Goal: Transaction & Acquisition: Purchase product/service

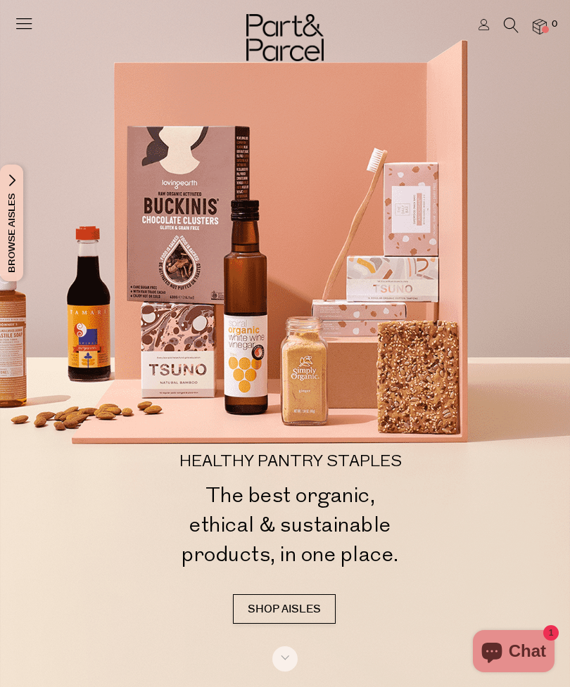
click at [32, 32] on icon at bounding box center [24, 23] width 20 height 20
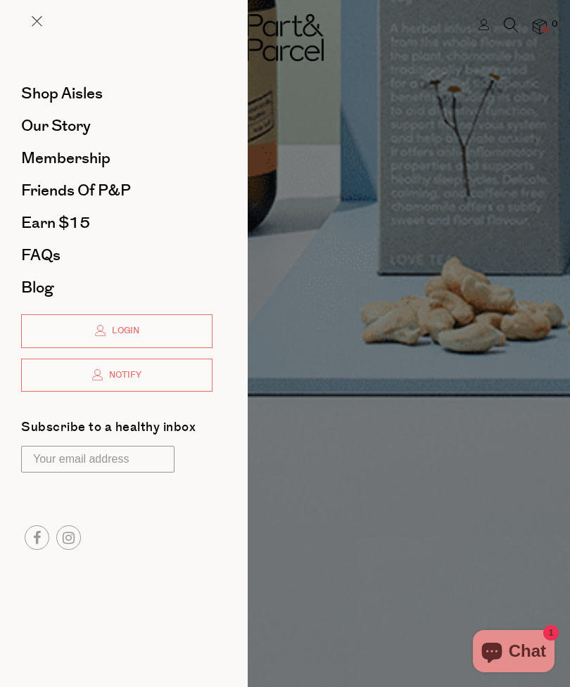
click at [384, 148] on div at bounding box center [285, 343] width 570 height 687
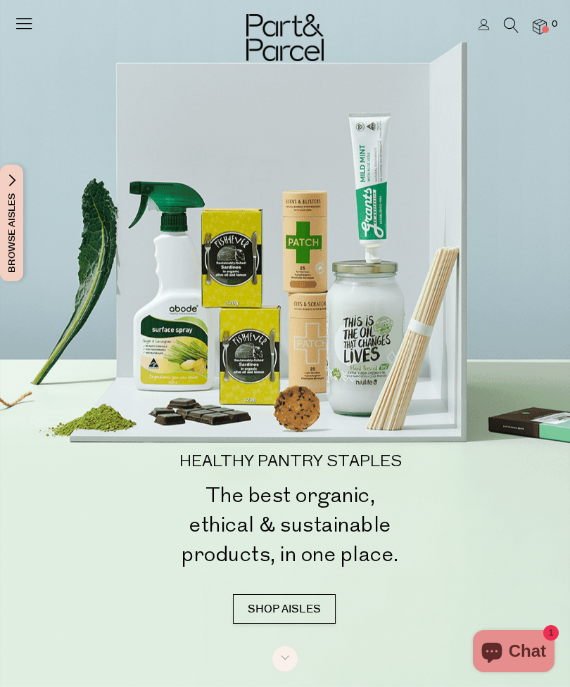
click at [514, 18] on icon at bounding box center [511, 25] width 15 height 15
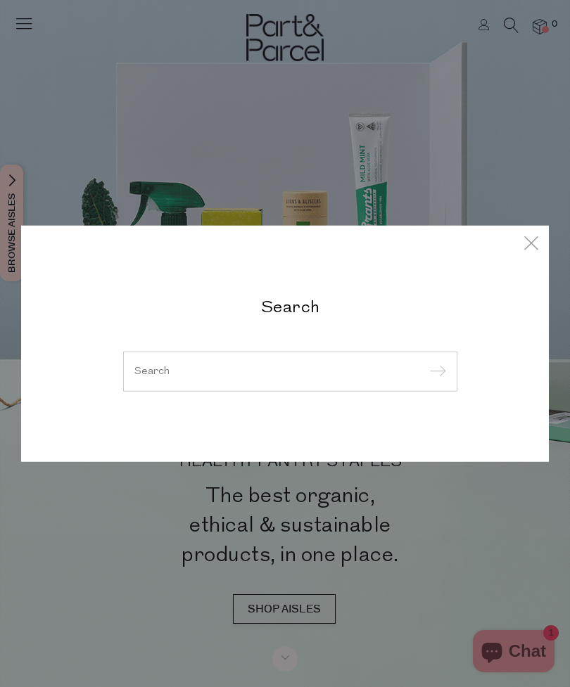
click at [261, 376] on input "search" at bounding box center [290, 371] width 312 height 11
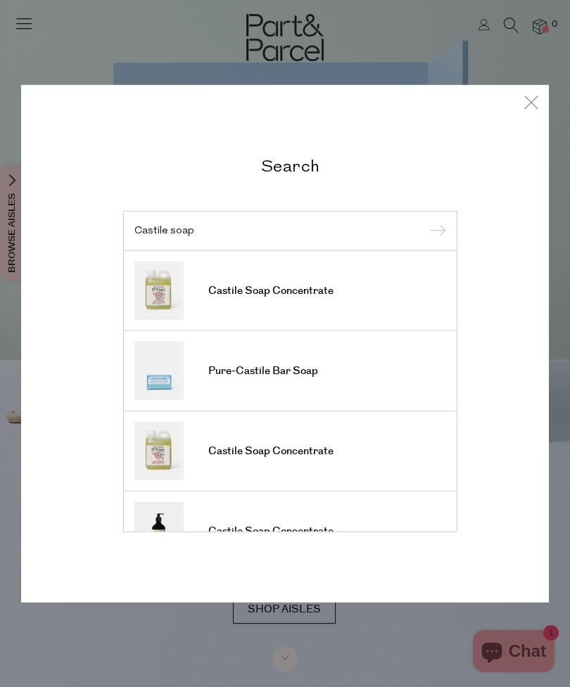
type input "Castile soap"
click at [435, 231] on input "submit" at bounding box center [435, 231] width 21 height 21
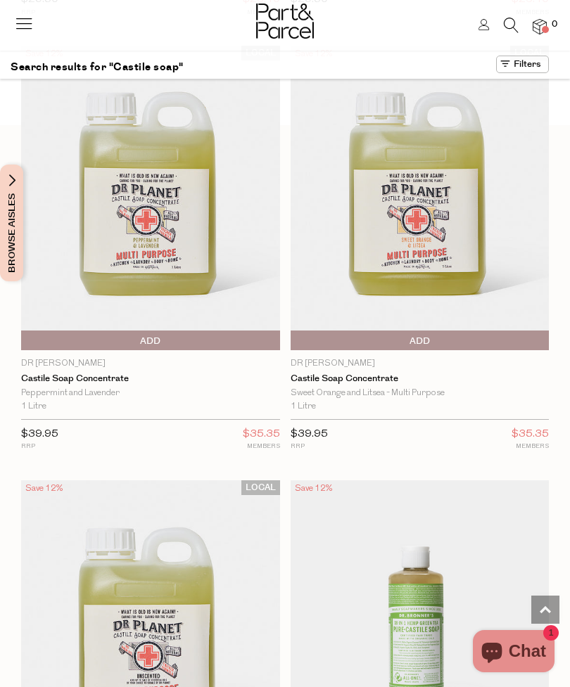
scroll to position [872, 0]
click at [467, 334] on span "Add To Parcel" at bounding box center [420, 341] width 252 height 21
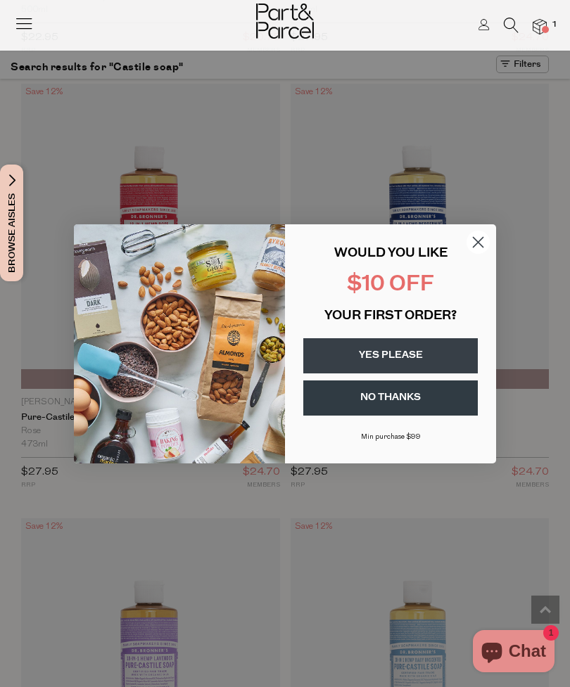
scroll to position [4741, 0]
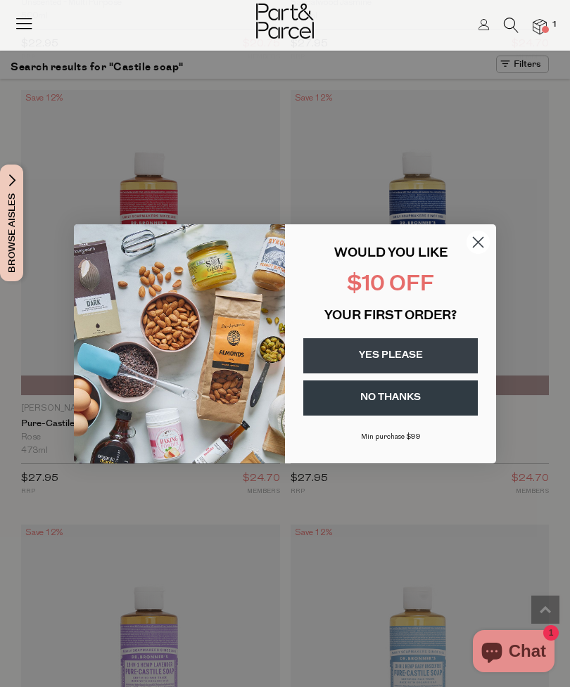
click at [484, 253] on circle "Close dialog" at bounding box center [477, 241] width 23 height 23
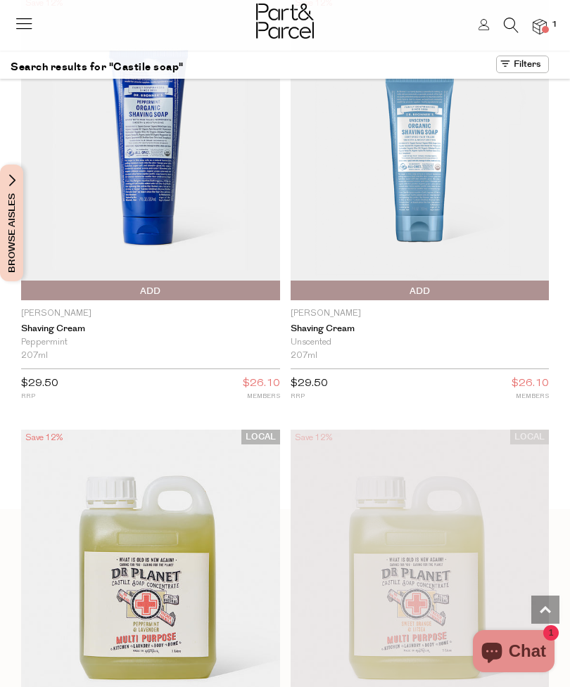
scroll to position [0, 0]
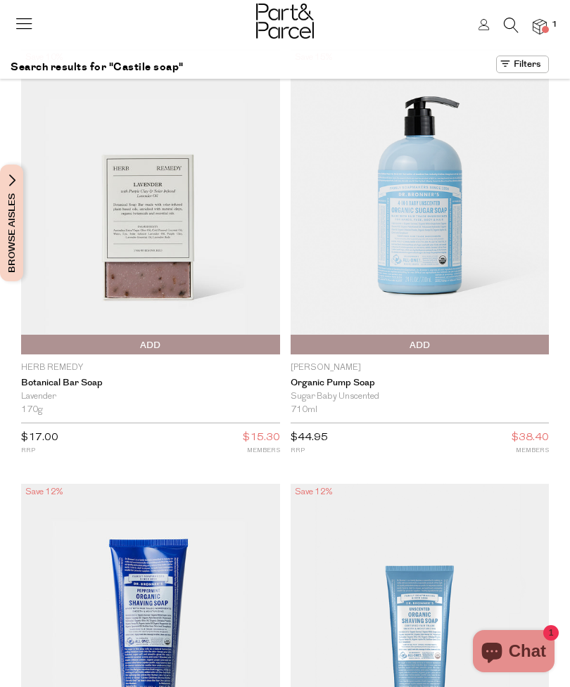
click at [513, 28] on icon at bounding box center [511, 25] width 15 height 15
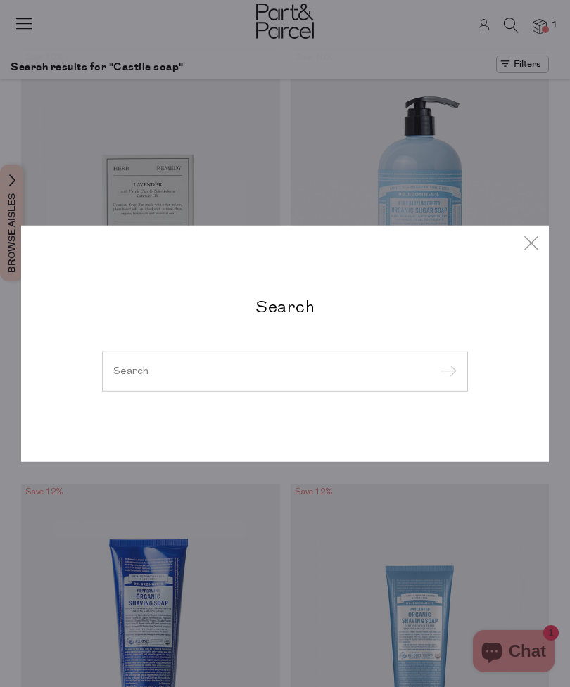
click at [349, 376] on input "search" at bounding box center [284, 371] width 343 height 11
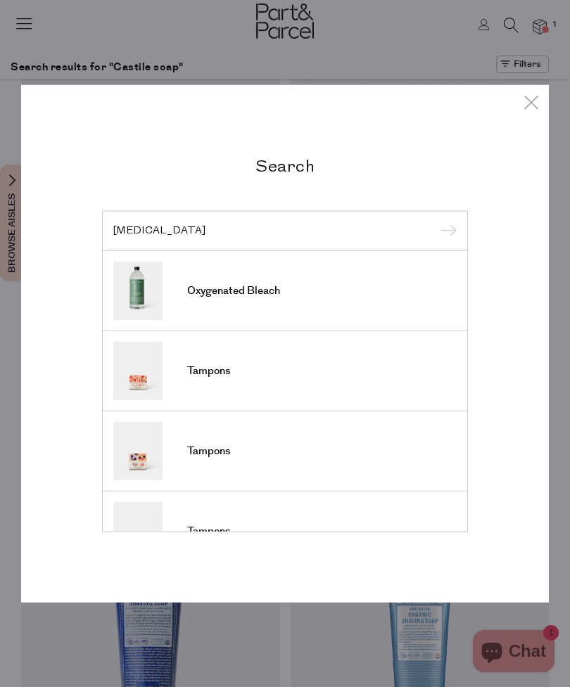
type input "Hydrogen peroxide"
click at [445, 231] on input "submit" at bounding box center [445, 231] width 21 height 21
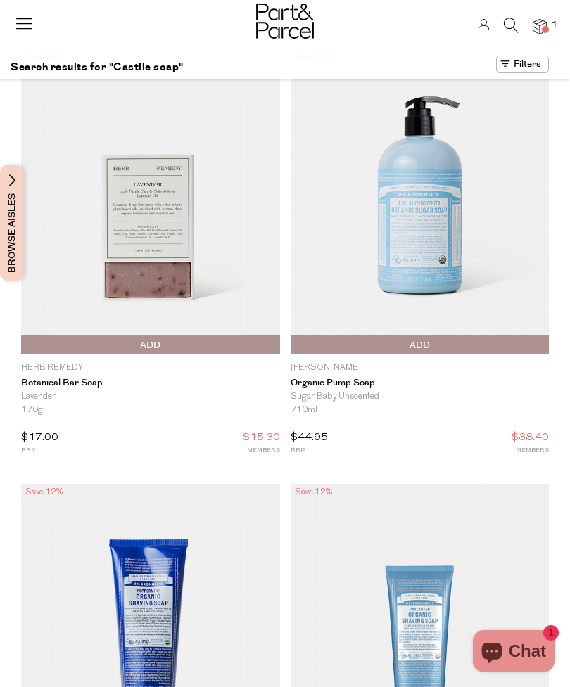
click at [515, 25] on icon at bounding box center [511, 25] width 15 height 15
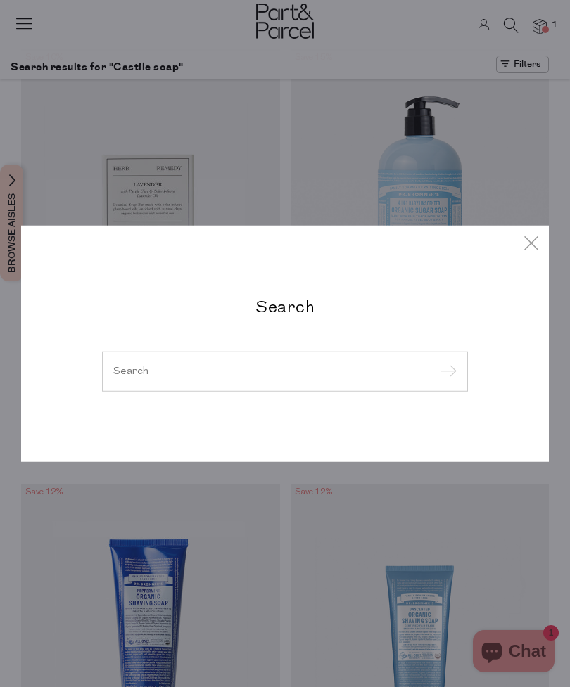
click at [447, 372] on input "submit" at bounding box center [445, 372] width 21 height 21
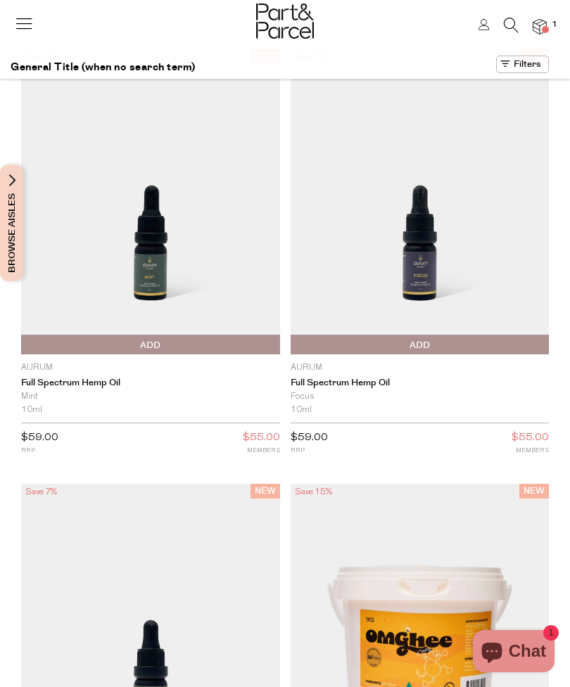
click at [508, 31] on icon at bounding box center [511, 25] width 15 height 15
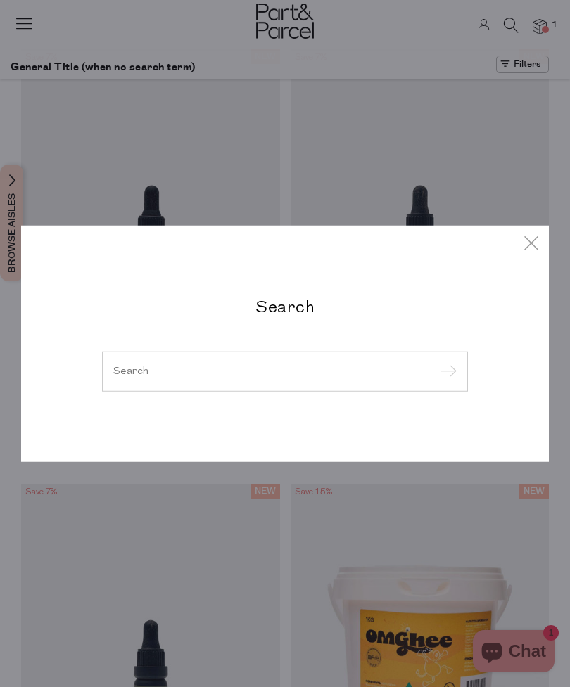
click at [283, 366] on input "search" at bounding box center [284, 371] width 343 height 11
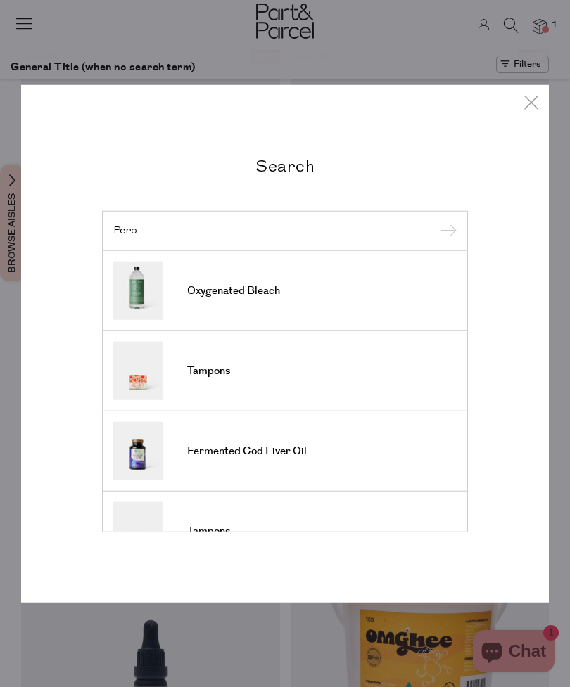
type input "Pero"
click at [260, 298] on span "Oxygenated Bleach" at bounding box center [233, 291] width 93 height 14
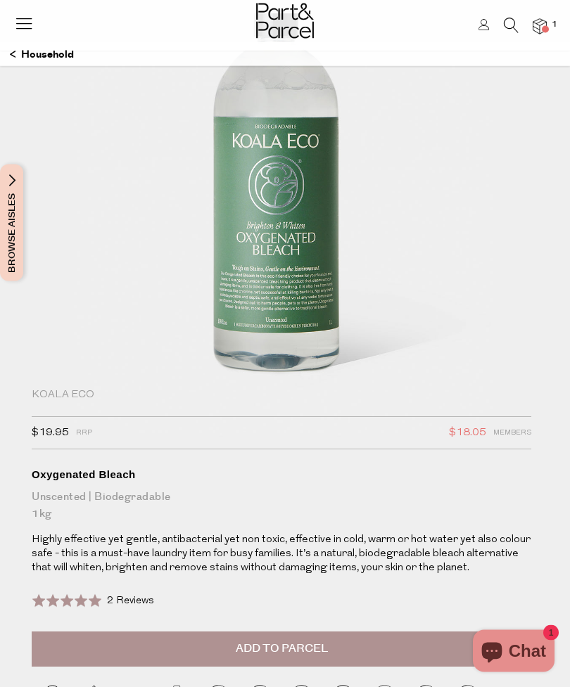
scroll to position [103, 0]
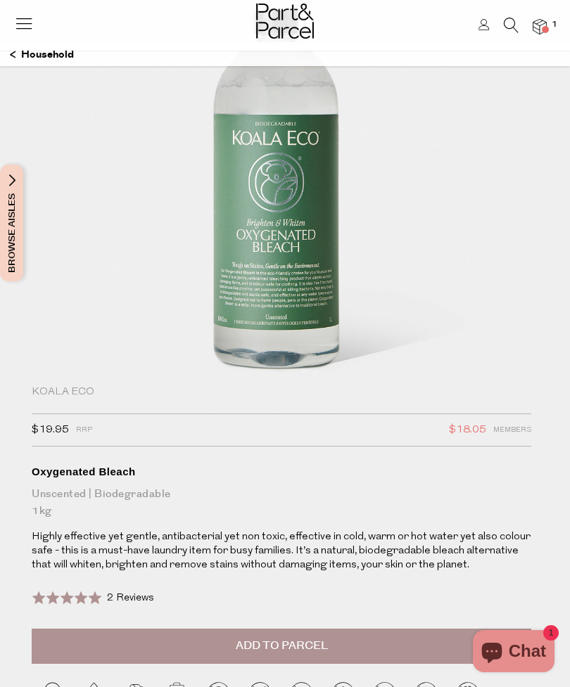
click at [334, 648] on button "Add to Parcel" at bounding box center [282, 646] width 500 height 35
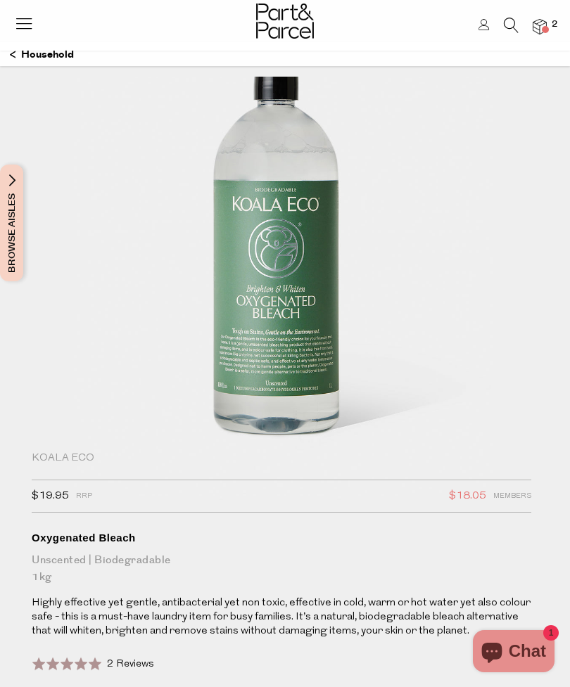
scroll to position [0, 0]
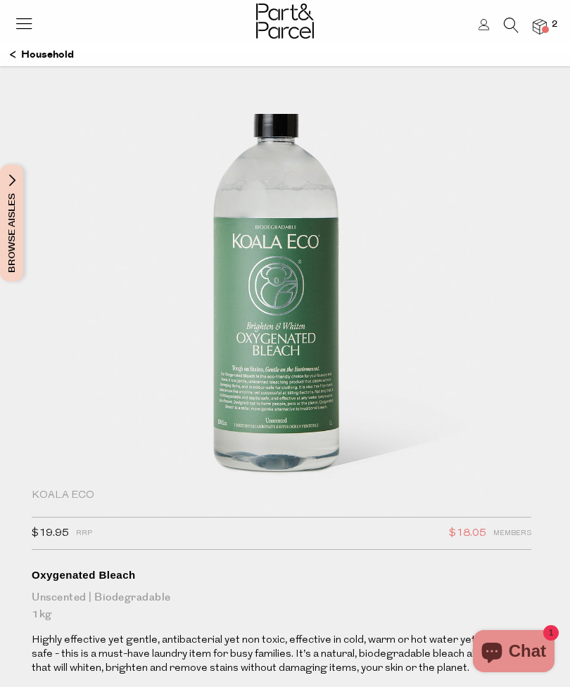
click at [511, 32] on icon at bounding box center [511, 25] width 15 height 15
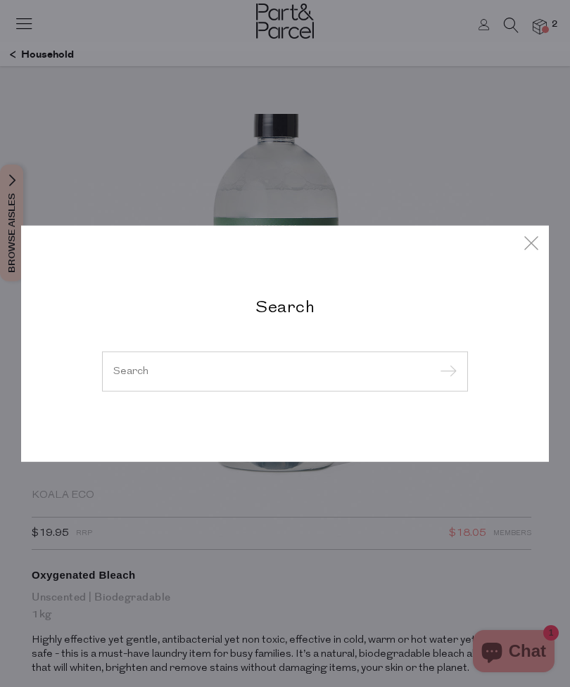
click at [179, 369] on input "search" at bounding box center [284, 371] width 343 height 11
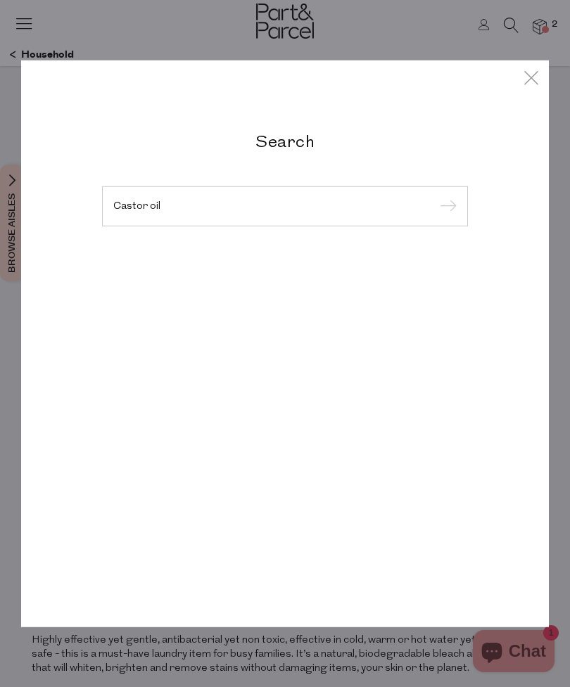
type input "Castor oil"
click at [445, 207] on input "submit" at bounding box center [445, 206] width 21 height 21
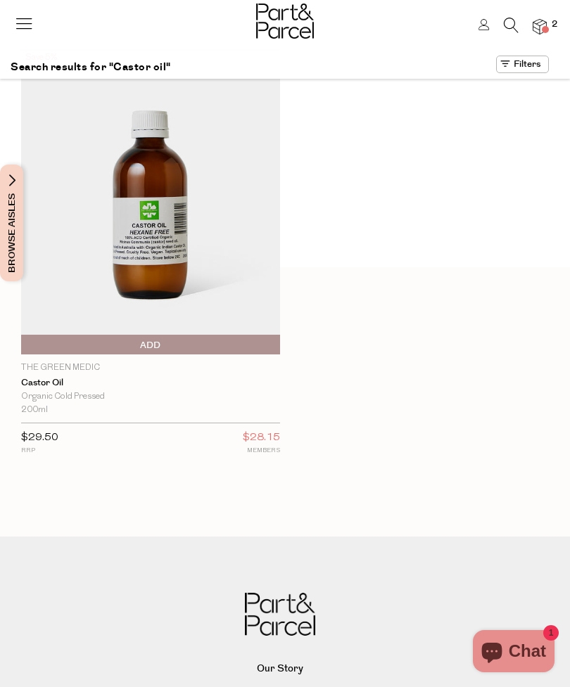
click at [248, 279] on img at bounding box center [150, 201] width 259 height 305
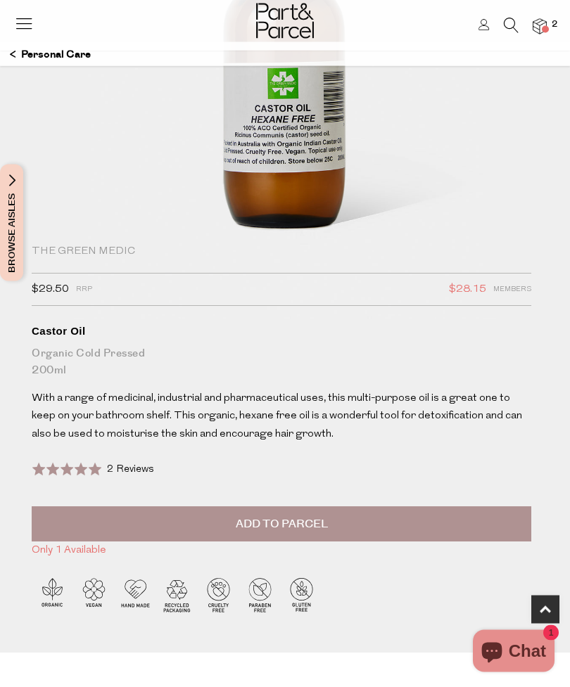
scroll to position [245, 0]
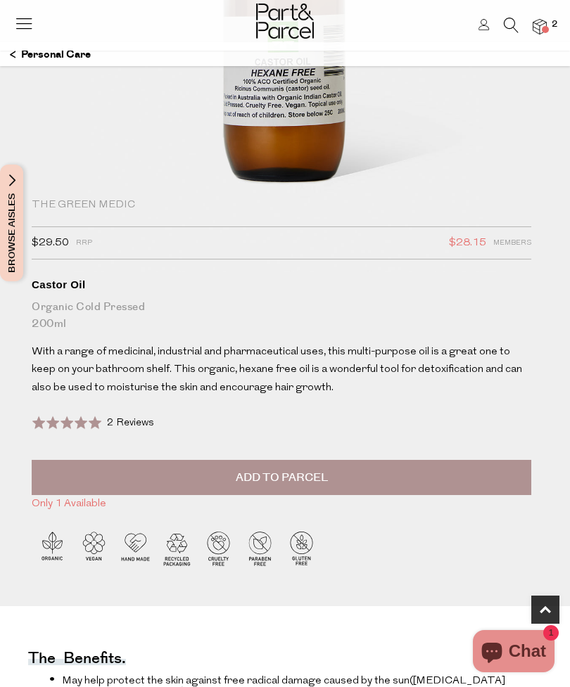
click at [149, 418] on span "2 Reviews" at bounding box center [130, 423] width 47 height 11
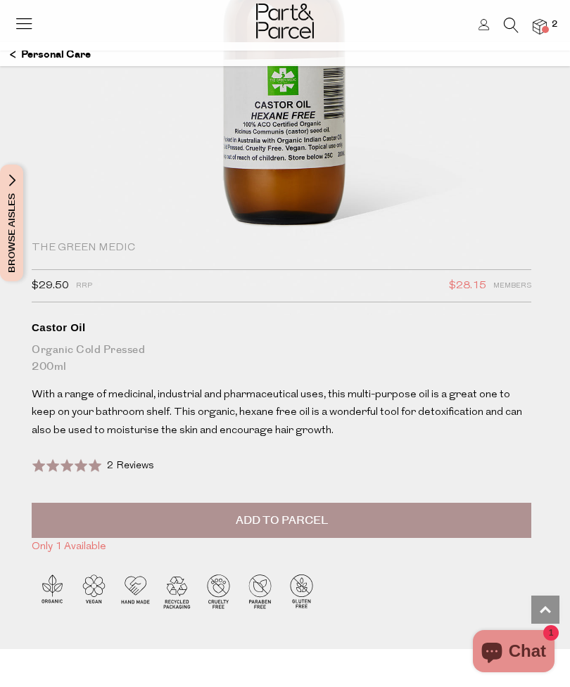
scroll to position [246, 0]
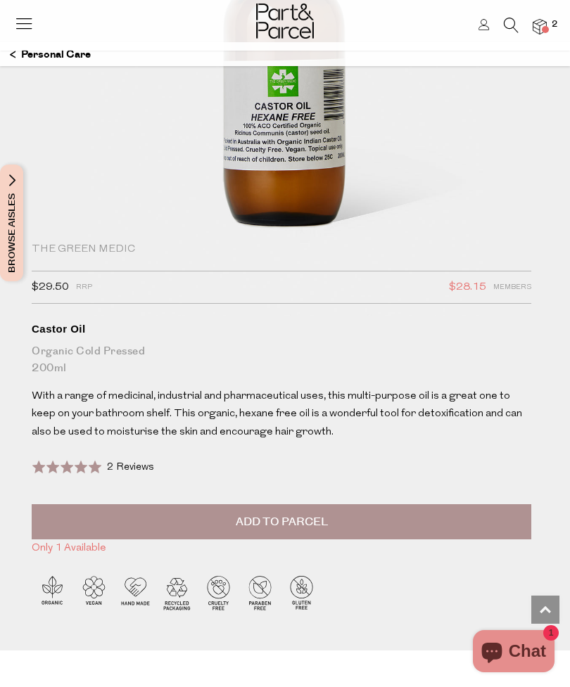
click at [384, 527] on button "Add to Parcel" at bounding box center [282, 521] width 500 height 35
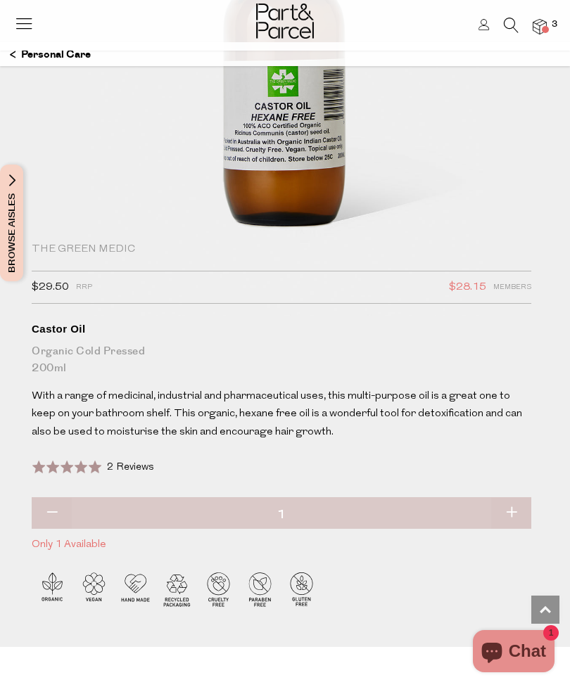
click at [540, 34] on img at bounding box center [540, 27] width 14 height 16
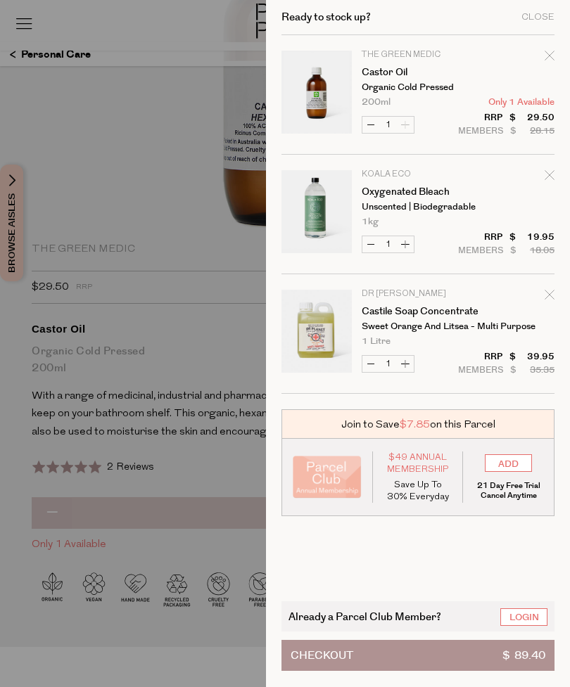
click at [201, 24] on div at bounding box center [285, 343] width 570 height 687
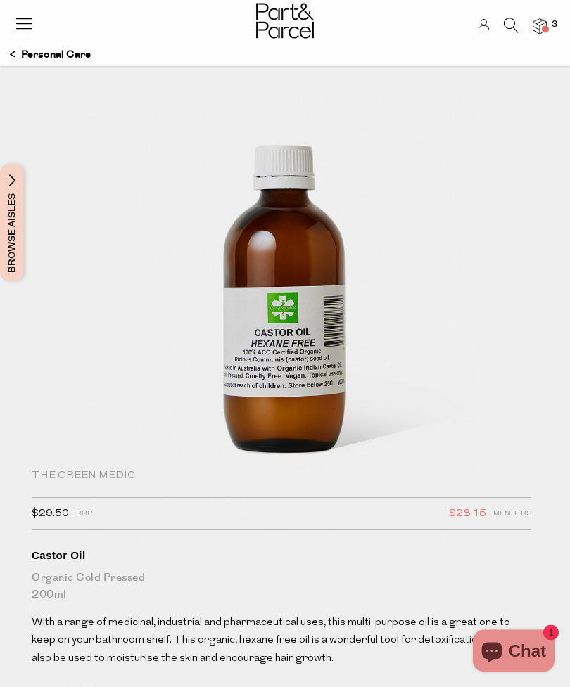
scroll to position [0, 0]
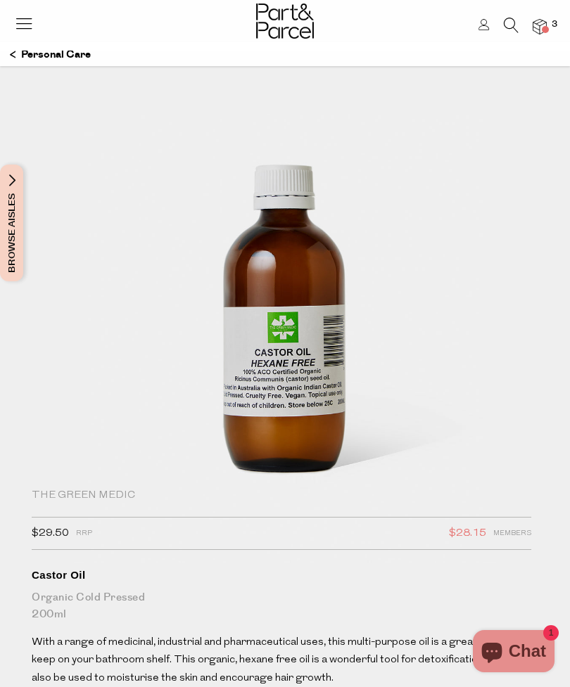
click at [33, 27] on icon at bounding box center [24, 23] width 20 height 20
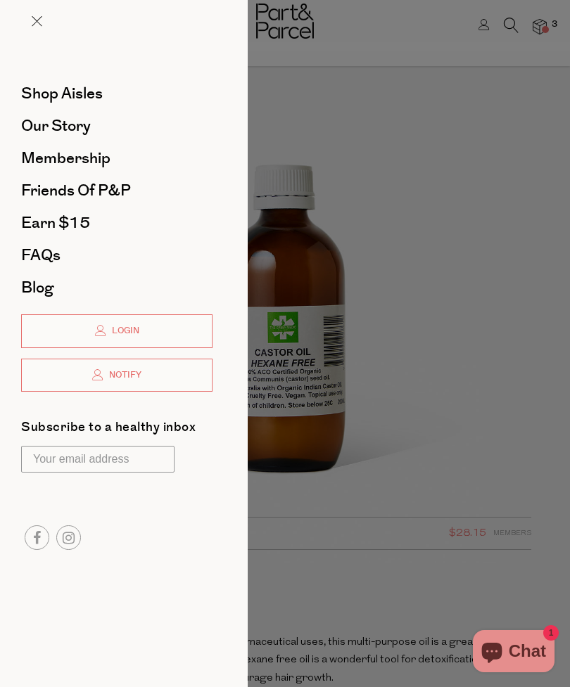
click at [102, 94] on span "Shop Aisles" at bounding box center [62, 93] width 82 height 23
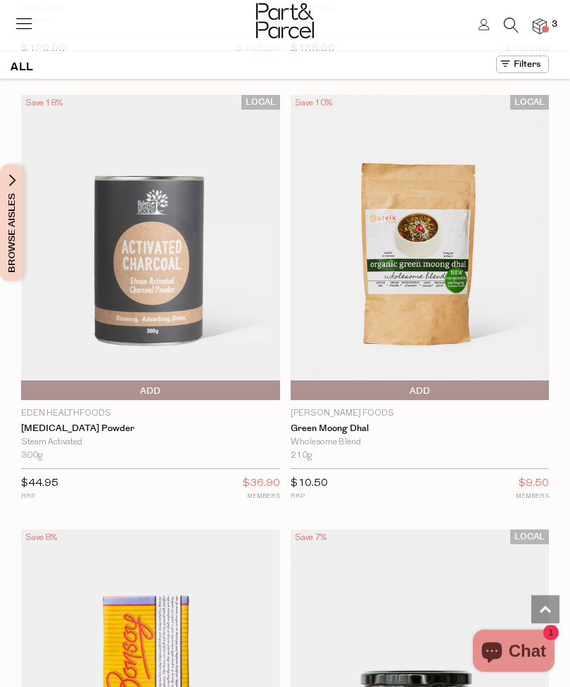
scroll to position [9999, 0]
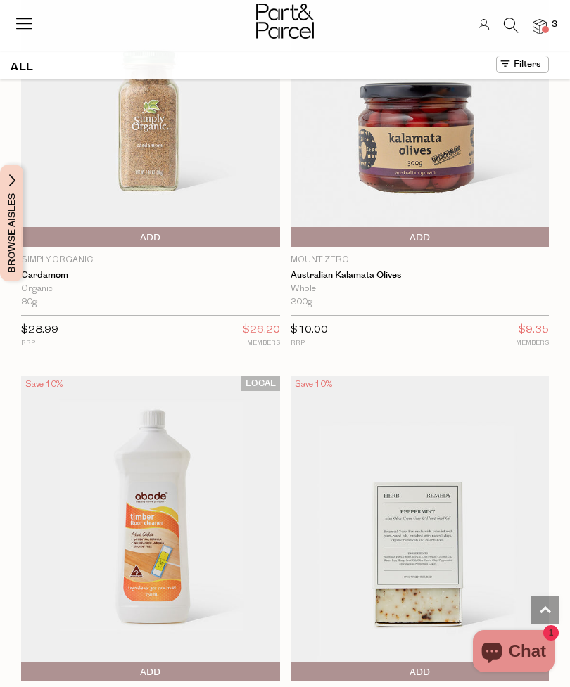
scroll to position [21126, 0]
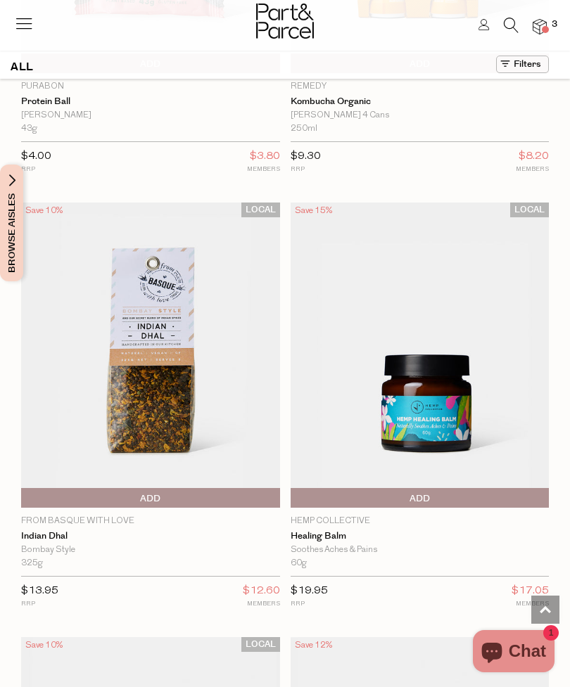
scroll to position [31339, 0]
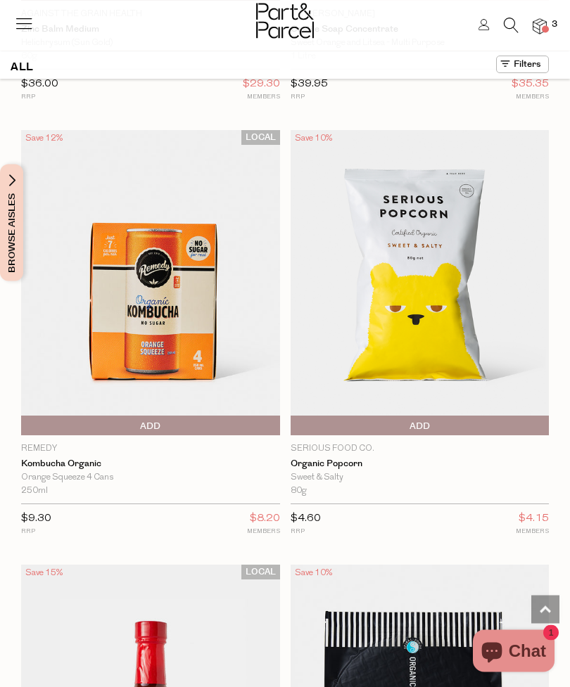
scroll to position [36950, 0]
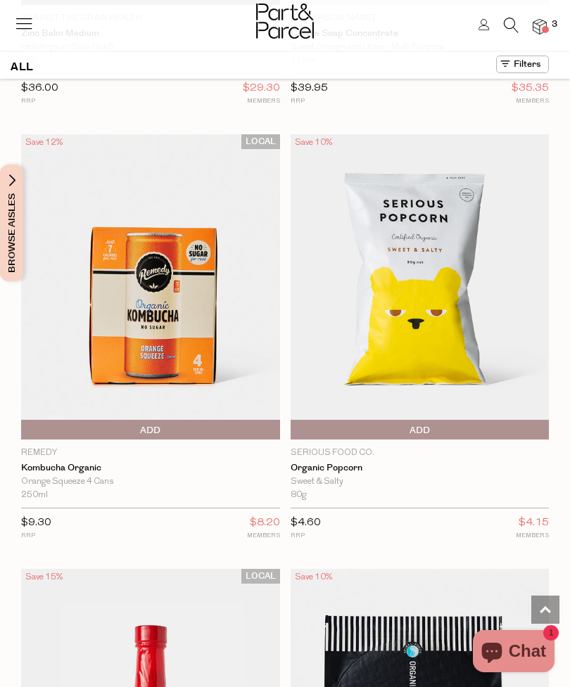
click at [515, 28] on icon at bounding box center [511, 25] width 15 height 15
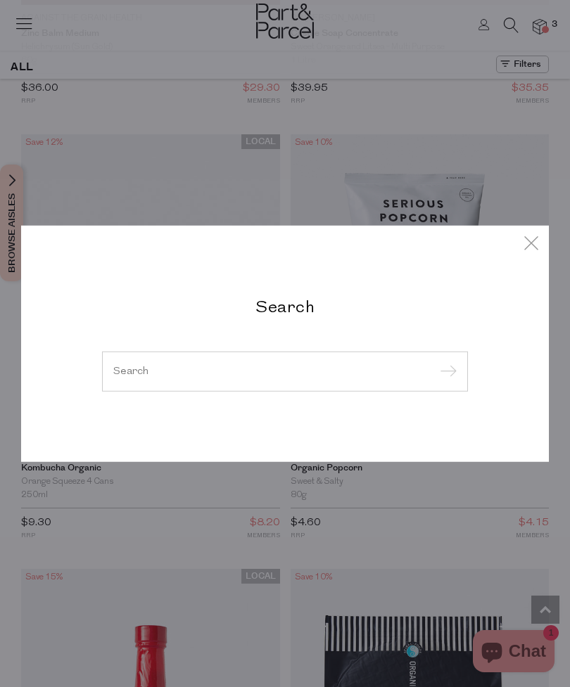
click at [256, 368] on input "search" at bounding box center [284, 371] width 343 height 11
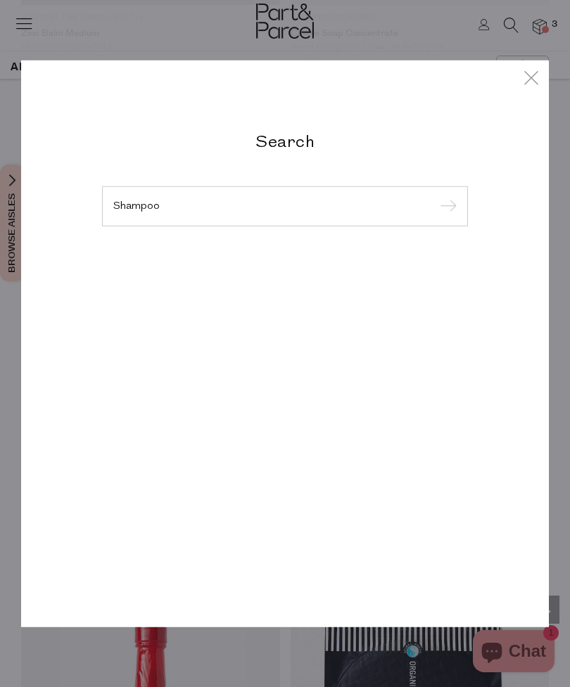
type input "Shampoo"
click at [445, 207] on input "submit" at bounding box center [445, 206] width 21 height 21
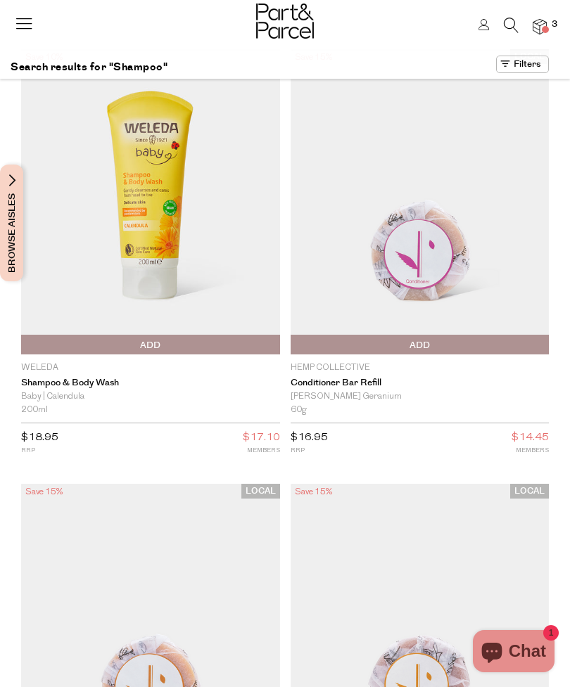
click at [15, 18] on icon at bounding box center [24, 23] width 20 height 20
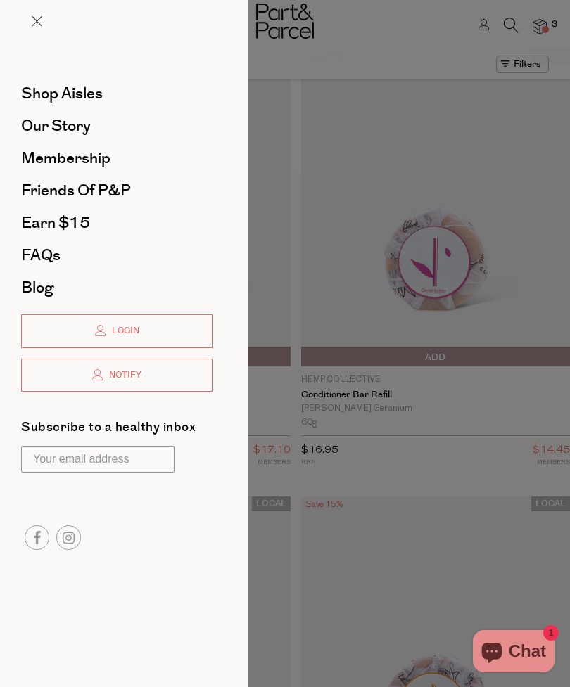
click at [517, 27] on div at bounding box center [285, 343] width 570 height 687
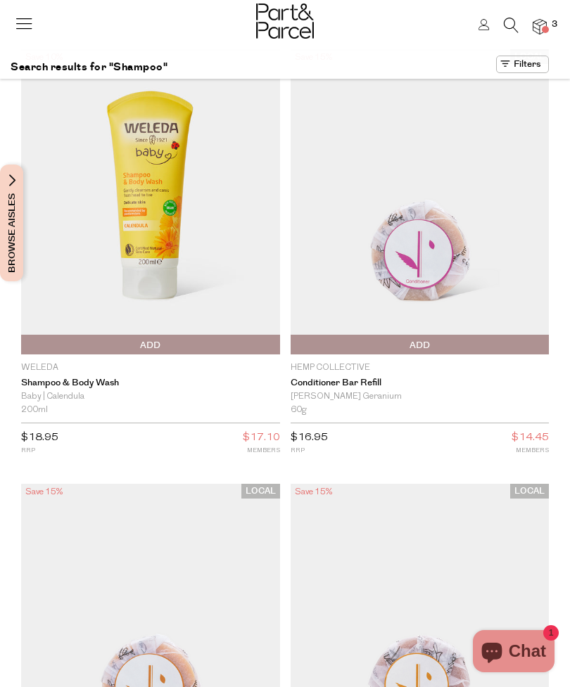
click at [500, 27] on li at bounding box center [504, 29] width 29 height 22
click at [507, 28] on icon at bounding box center [511, 25] width 15 height 15
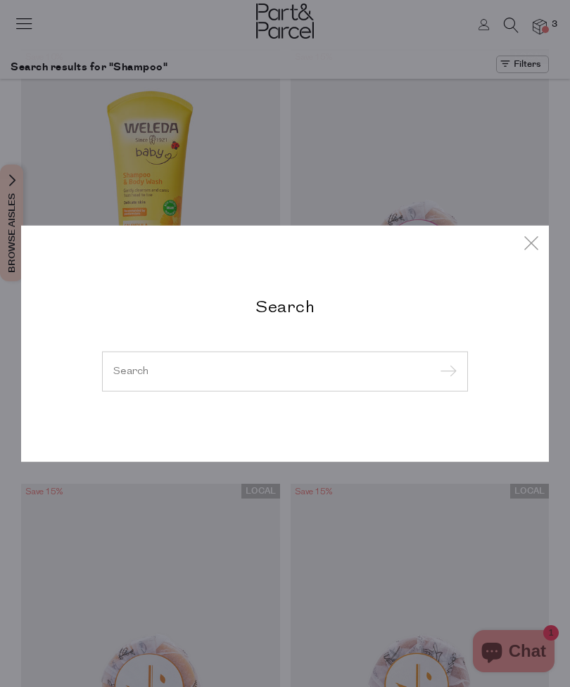
click at [326, 376] on input "search" at bounding box center [284, 371] width 343 height 11
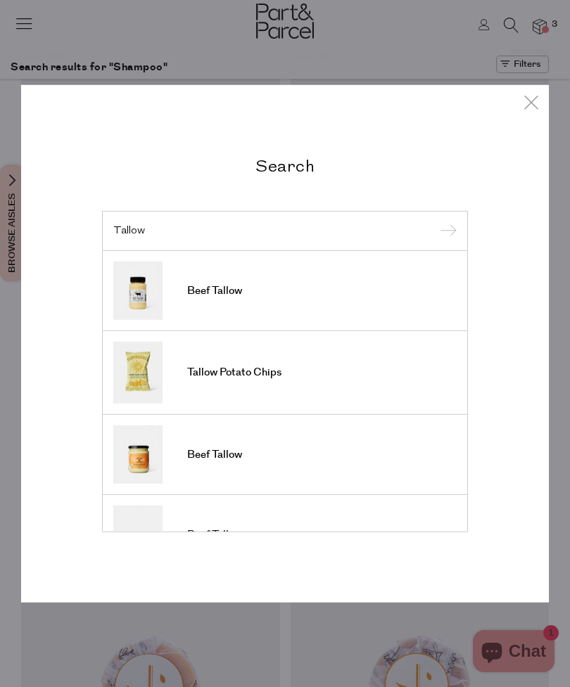
type input "Tallow"
click at [445, 231] on input "submit" at bounding box center [445, 231] width 21 height 21
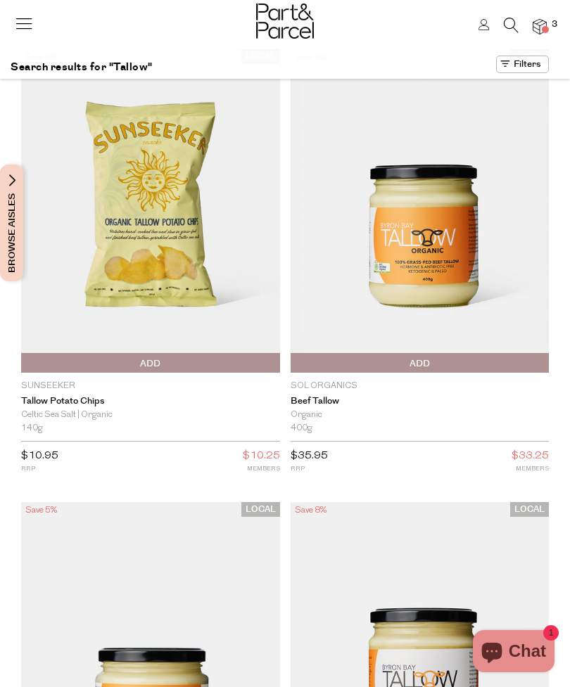
click at [22, 19] on icon at bounding box center [24, 23] width 20 height 20
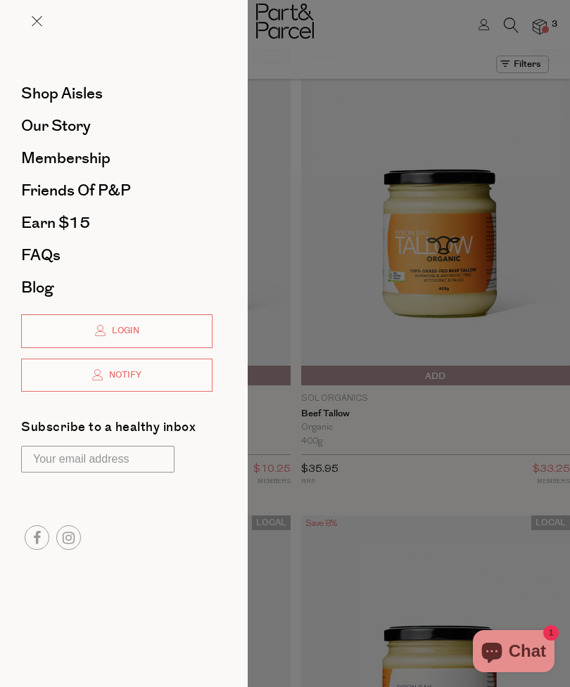
click at [35, 90] on span "Shop Aisles" at bounding box center [62, 93] width 82 height 23
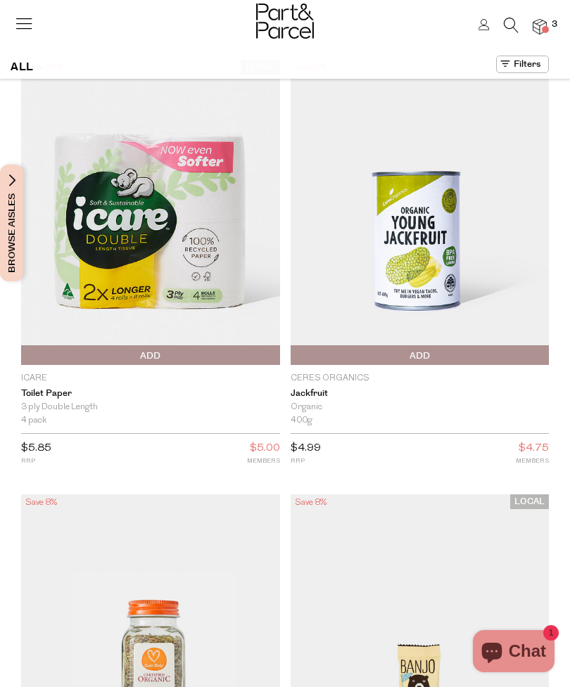
click at [8, 176] on span "Browse Aisles" at bounding box center [11, 223] width 15 height 117
click at [10, 181] on span "Browse Aisles" at bounding box center [11, 223] width 15 height 117
click at [4, 228] on span "Browse Aisles" at bounding box center [11, 223] width 15 height 117
click at [18, 177] on span "Browse Aisles" at bounding box center [11, 223] width 15 height 117
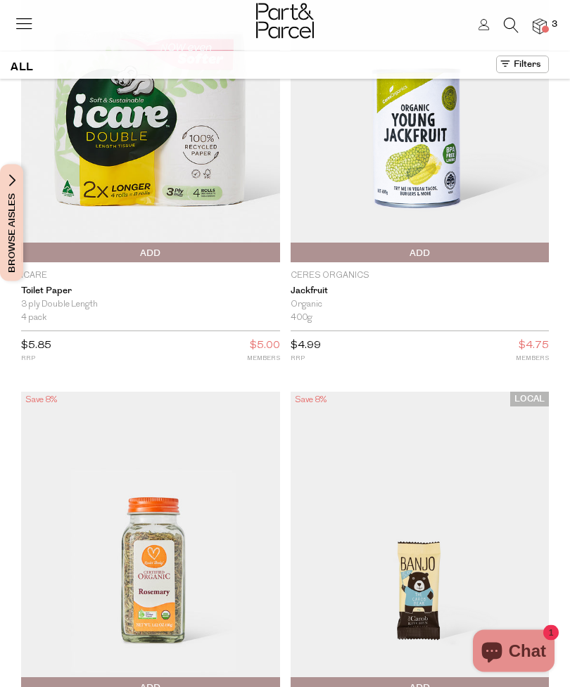
scroll to position [102, 0]
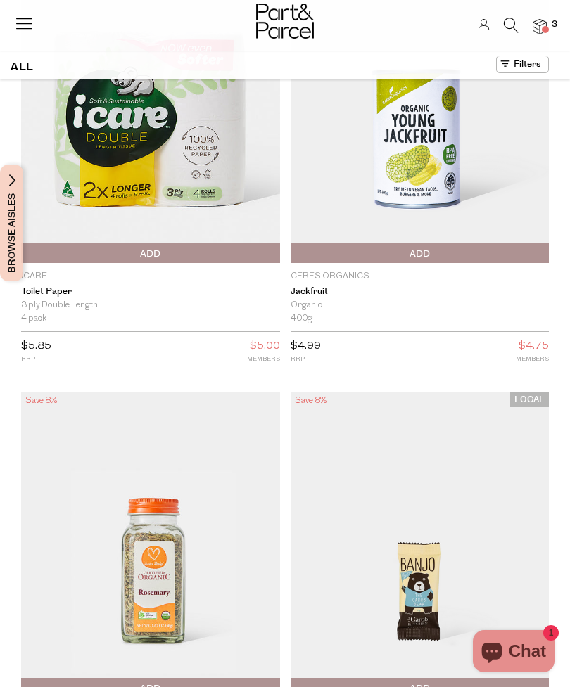
click at [20, 256] on button "Browse Aisles" at bounding box center [11, 223] width 23 height 117
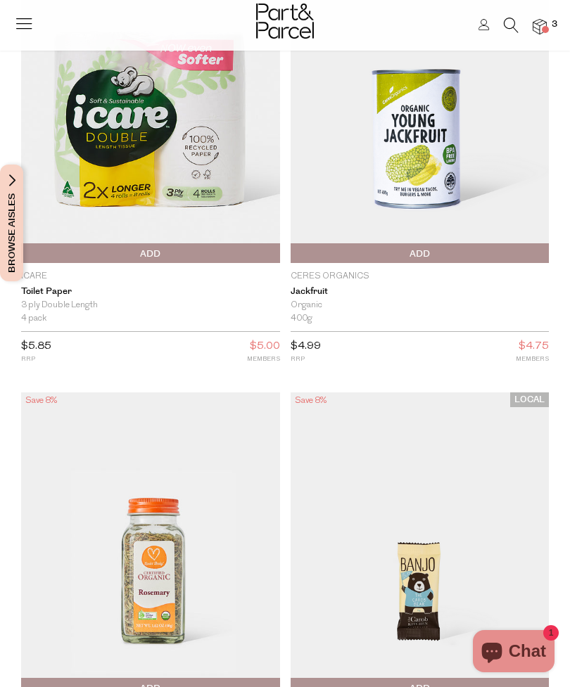
click at [20, 215] on button "Browse Aisles" at bounding box center [11, 223] width 23 height 117
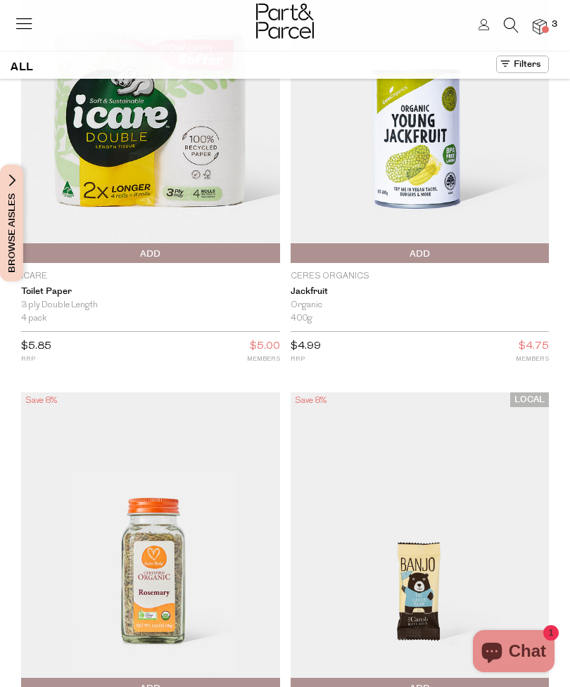
click at [20, 178] on button "Browse Aisles" at bounding box center [11, 223] width 23 height 117
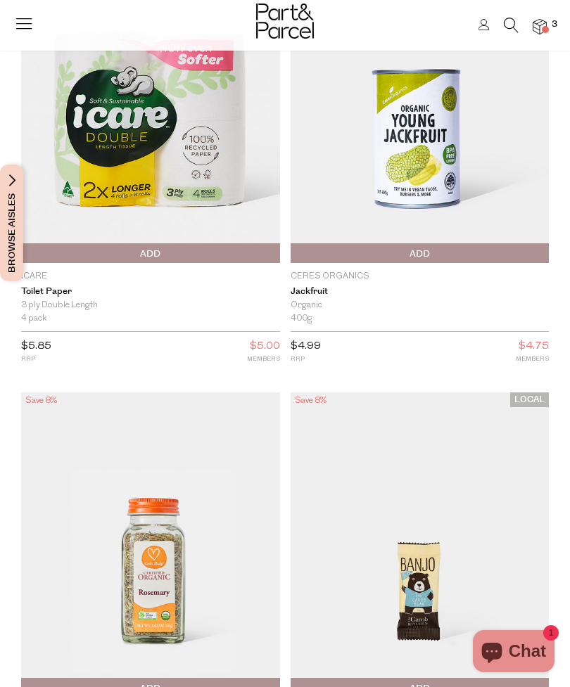
click at [23, 276] on button "Browse Aisles" at bounding box center [11, 223] width 23 height 117
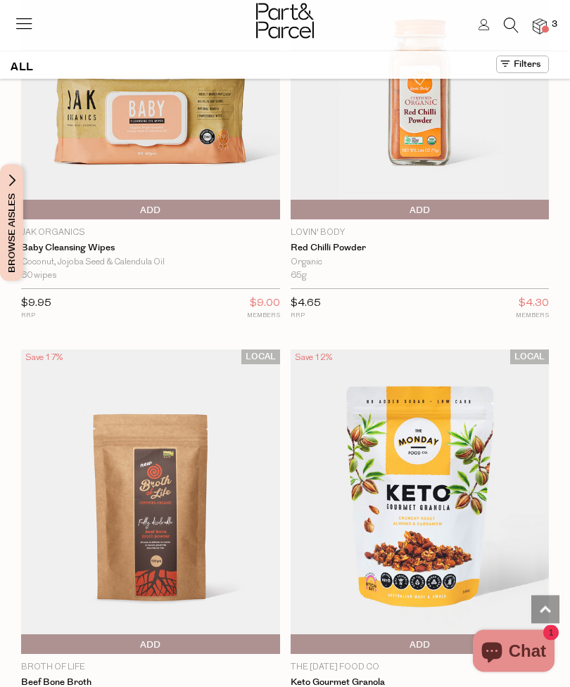
scroll to position [1014, 0]
click at [246, 171] on img at bounding box center [150, 67] width 259 height 305
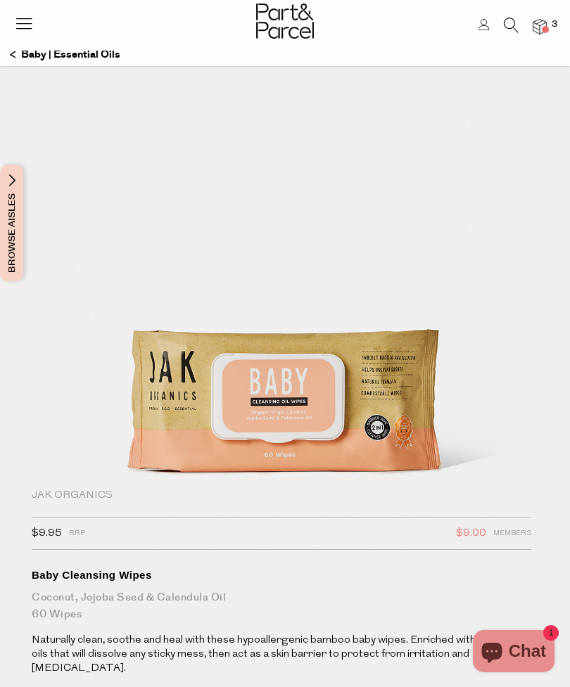
click at [77, 57] on p "Baby | Essential Oils" at bounding box center [65, 55] width 110 height 24
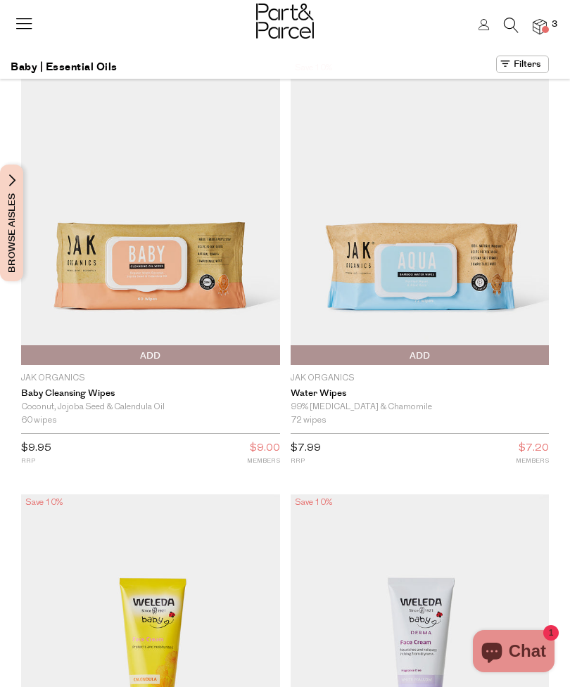
click at [82, 73] on h1 "Baby | Essential Oils" at bounding box center [64, 67] width 107 height 23
click at [82, 69] on h1 "Baby | Essential Oils" at bounding box center [64, 67] width 107 height 23
click at [77, 63] on h1 "Baby | Essential Oils" at bounding box center [64, 67] width 107 height 23
click at [515, 28] on icon at bounding box center [511, 25] width 15 height 15
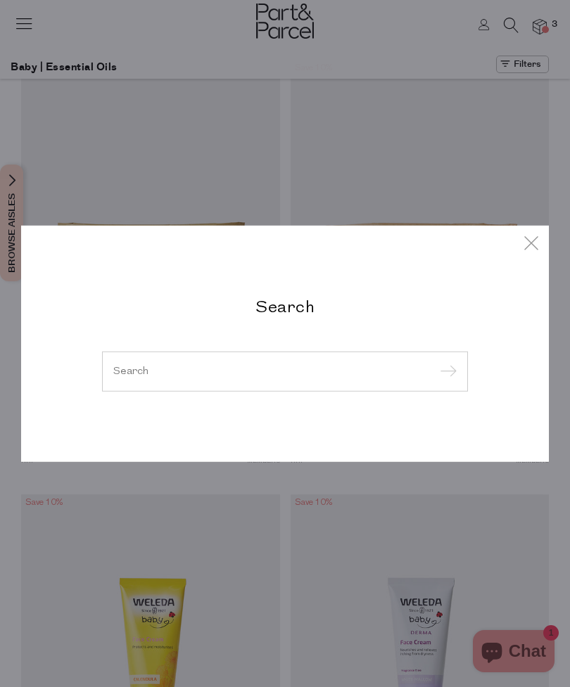
click at [132, 376] on input "search" at bounding box center [284, 371] width 343 height 11
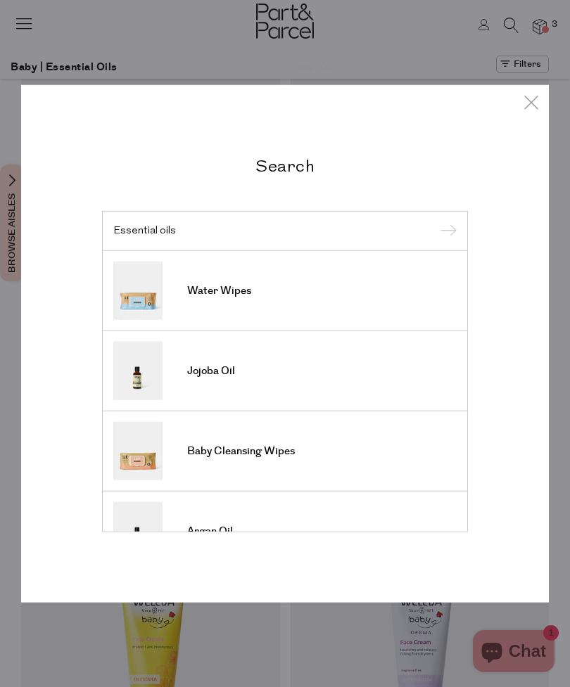
type input "Essential oils"
click at [445, 231] on input "submit" at bounding box center [445, 231] width 21 height 21
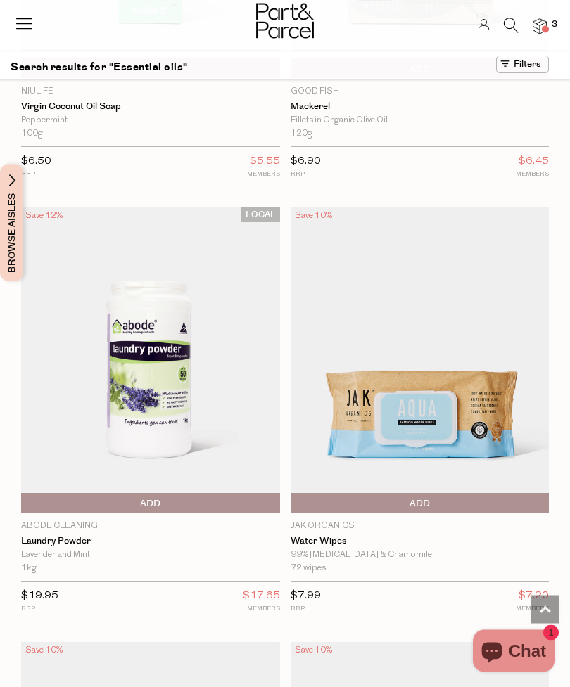
scroll to position [9877, 0]
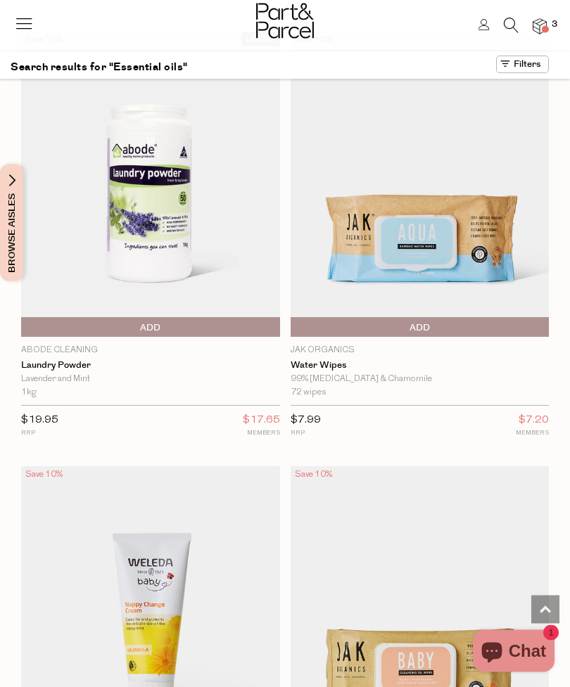
scroll to position [9995, 0]
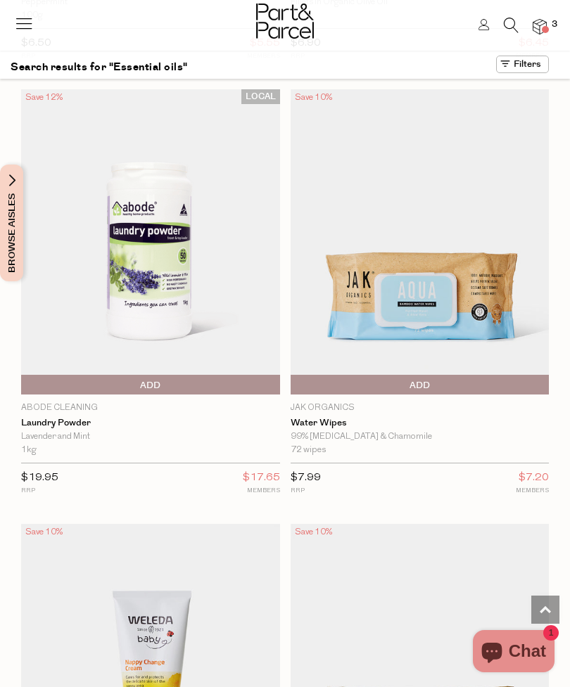
click at [513, 30] on icon at bounding box center [511, 25] width 15 height 15
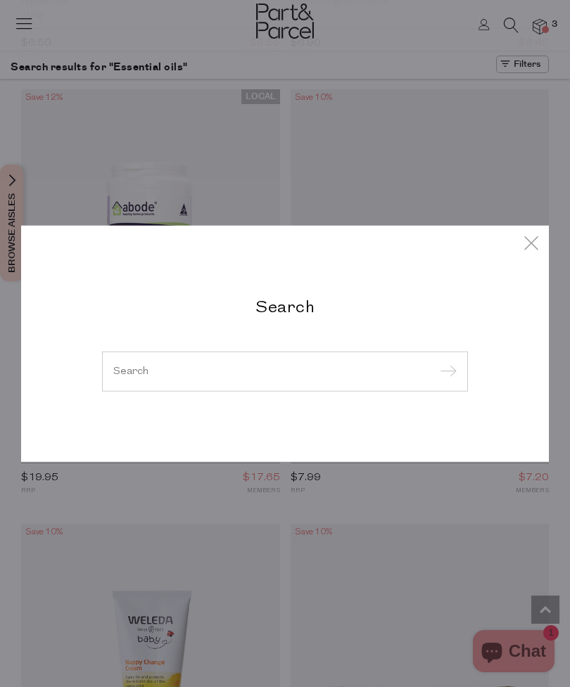
click at [316, 369] on input "search" at bounding box center [284, 371] width 343 height 11
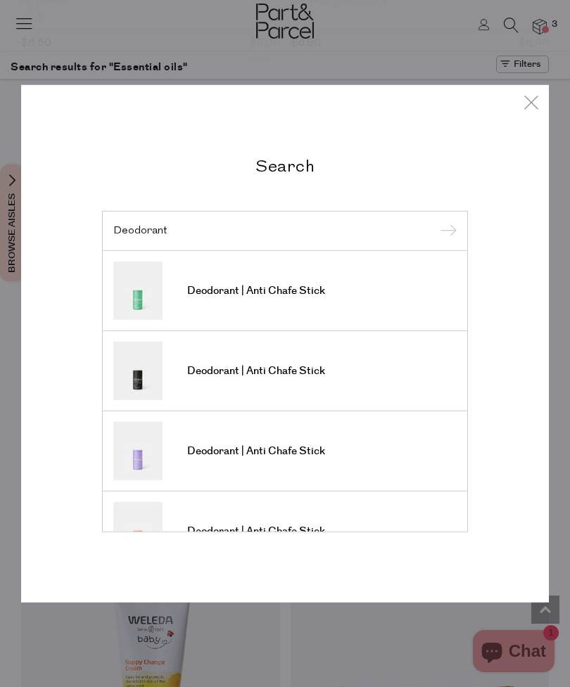
type input "Deodorant"
click at [445, 231] on input "submit" at bounding box center [445, 231] width 21 height 21
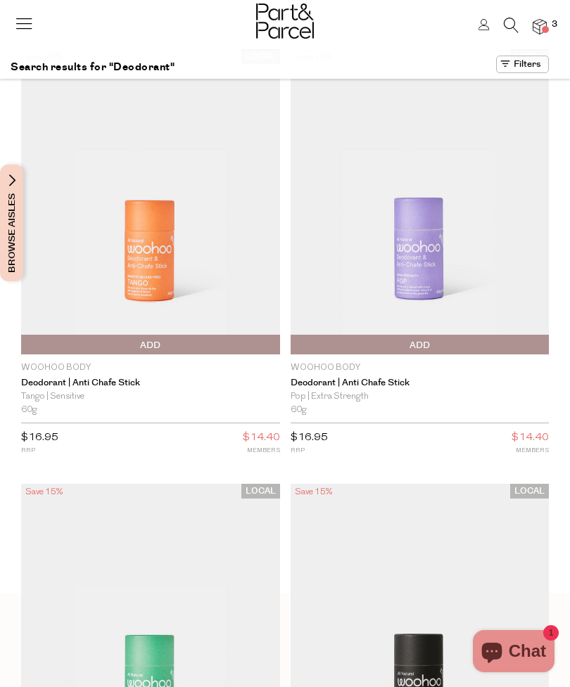
click at [514, 29] on icon at bounding box center [511, 25] width 15 height 15
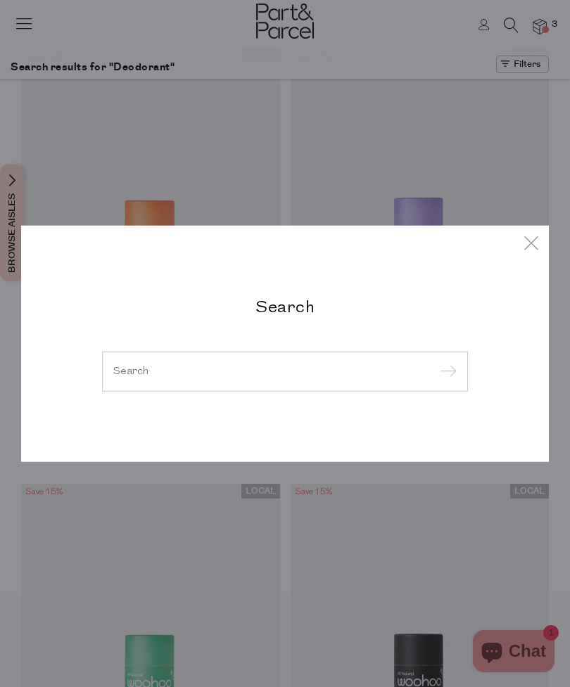
click at [138, 373] on input "search" at bounding box center [284, 371] width 343 height 11
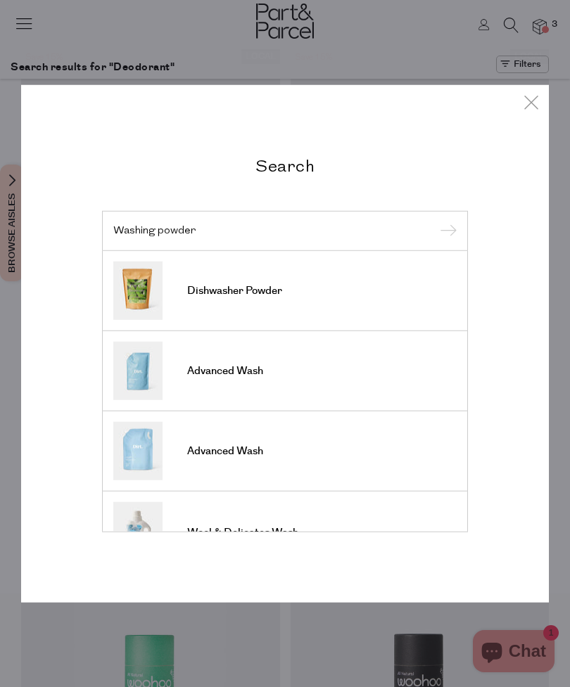
type input "Washing powder"
click at [445, 231] on input "submit" at bounding box center [445, 231] width 21 height 21
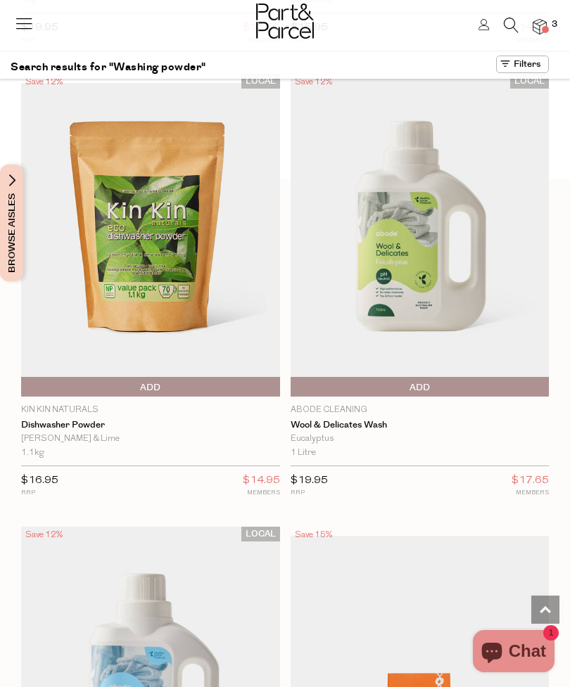
scroll to position [426, 0]
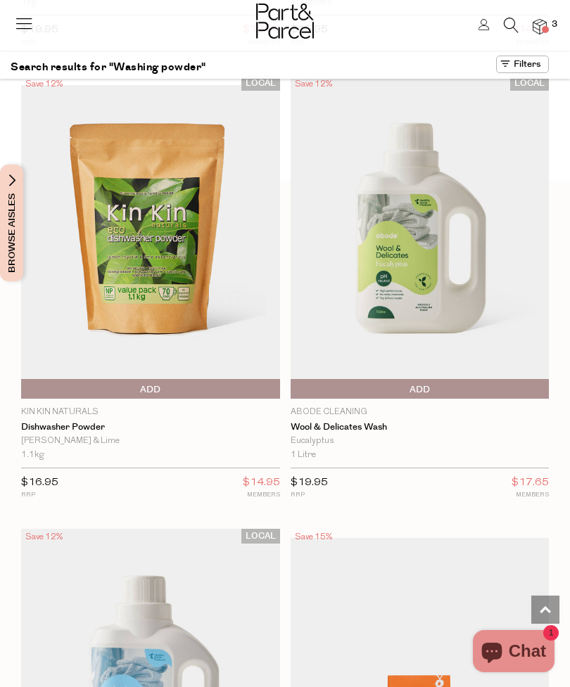
click at [121, 384] on span "Add To Parcel" at bounding box center [151, 389] width 252 height 21
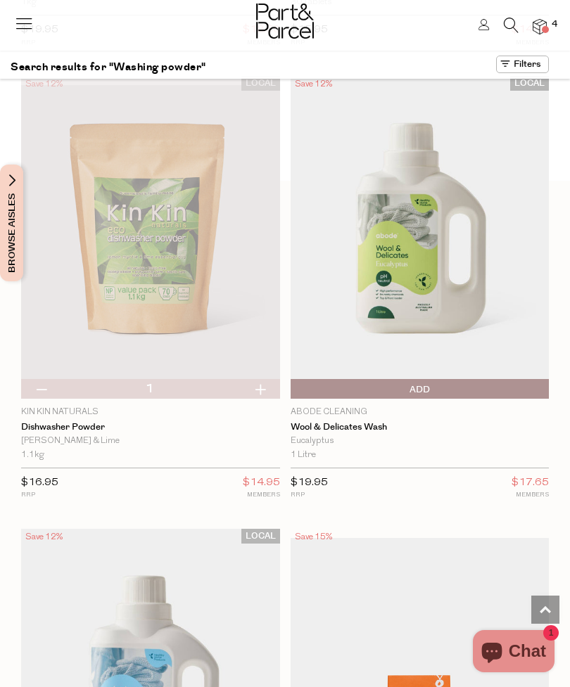
click at [542, 23] on img at bounding box center [540, 27] width 14 height 16
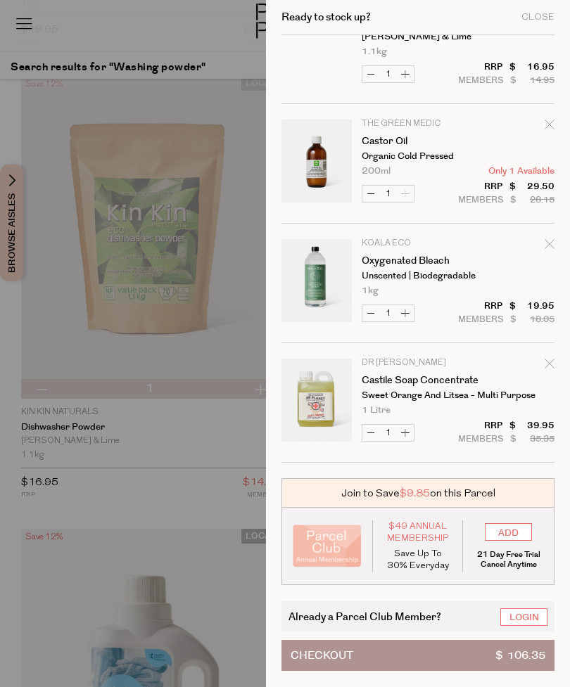
scroll to position [51, 0]
click at [549, 245] on icon "Remove Oxygenated Bleach" at bounding box center [550, 244] width 10 height 10
type input "Add Membership"
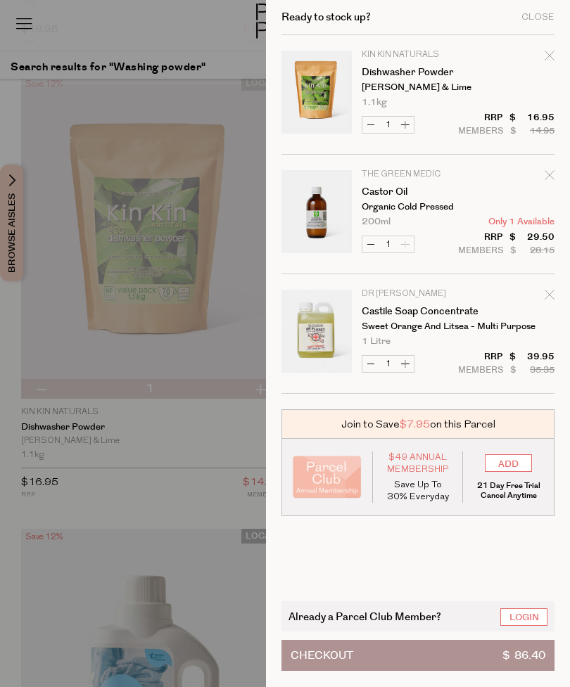
click at [169, 488] on div at bounding box center [285, 343] width 570 height 687
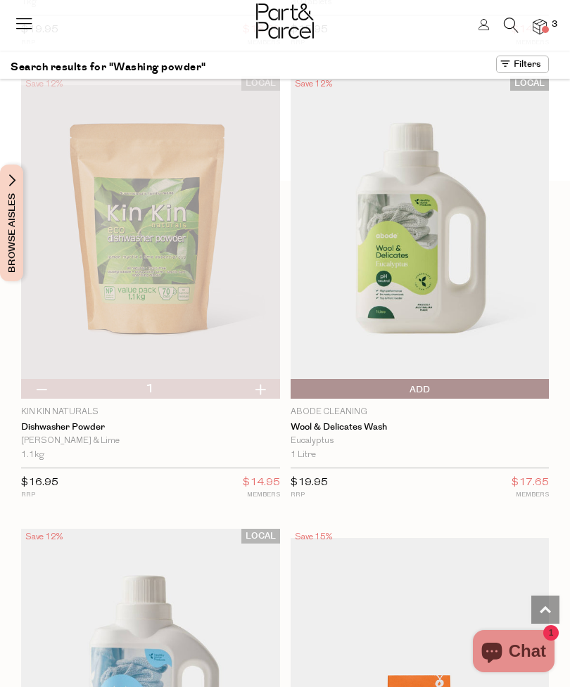
click at [504, 25] on icon at bounding box center [511, 25] width 15 height 15
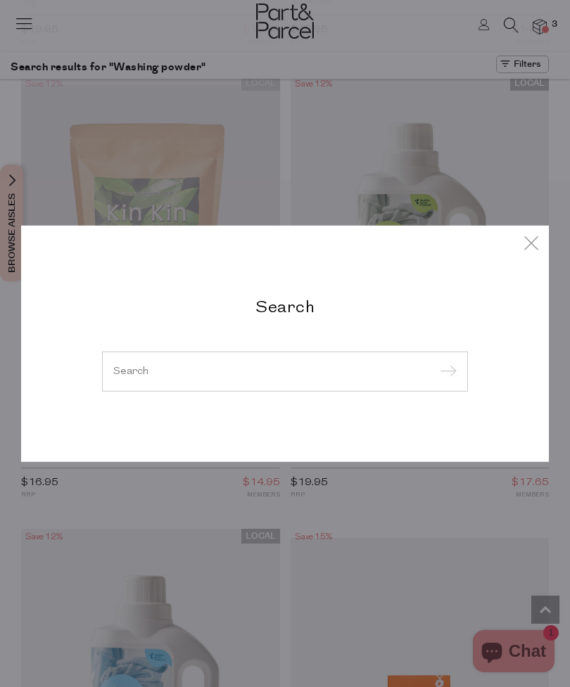
click at [212, 351] on div "Search" at bounding box center [284, 343] width 387 height 96
click at [216, 375] on input "search" at bounding box center [284, 371] width 343 height 11
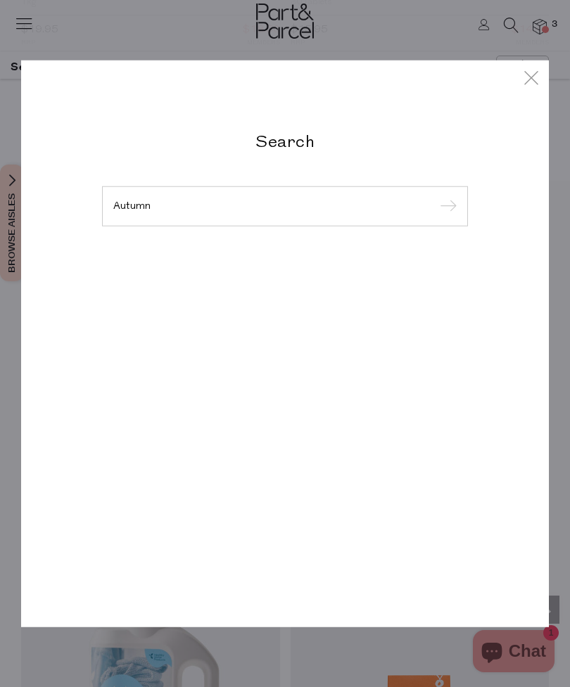
type input "Autumn"
click at [445, 207] on input "submit" at bounding box center [445, 206] width 21 height 21
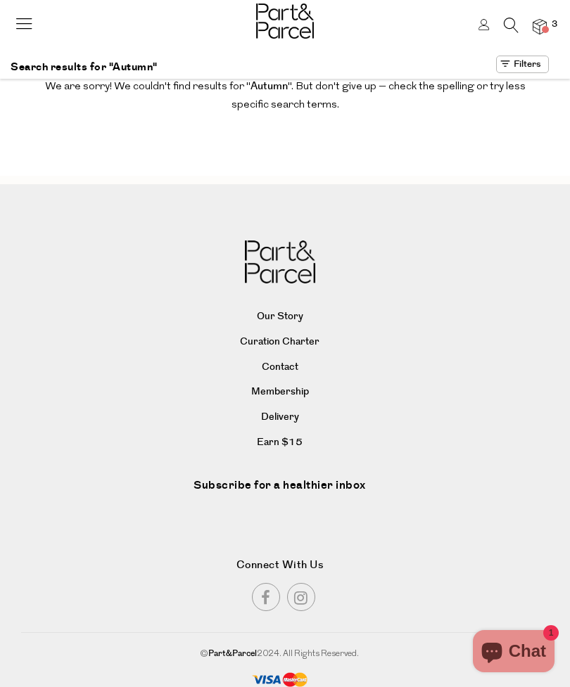
click at [510, 33] on link at bounding box center [511, 29] width 15 height 15
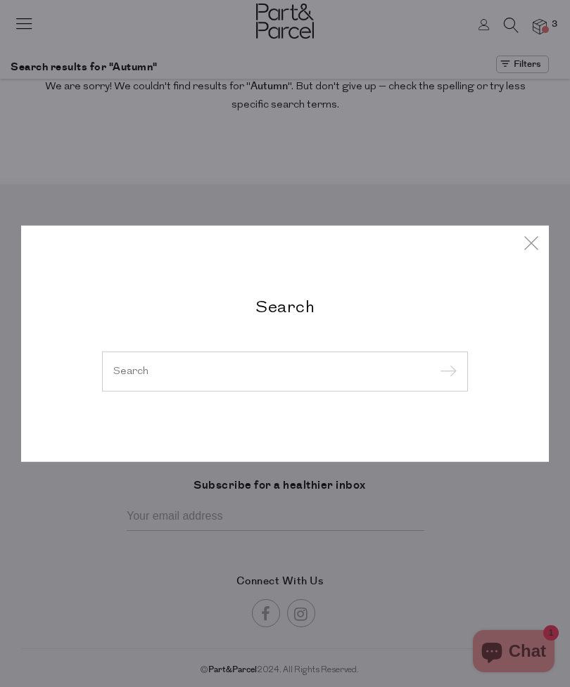
click at [183, 375] on input "search" at bounding box center [284, 371] width 343 height 11
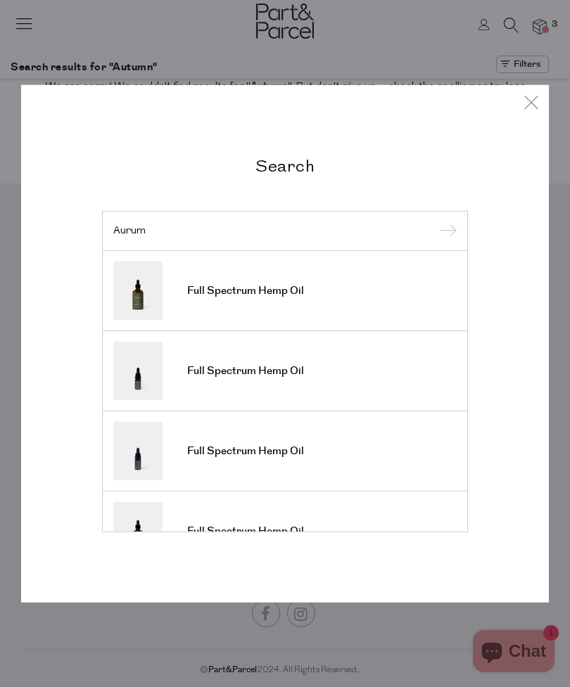
type input "Aurum"
click at [149, 305] on img at bounding box center [137, 291] width 49 height 58
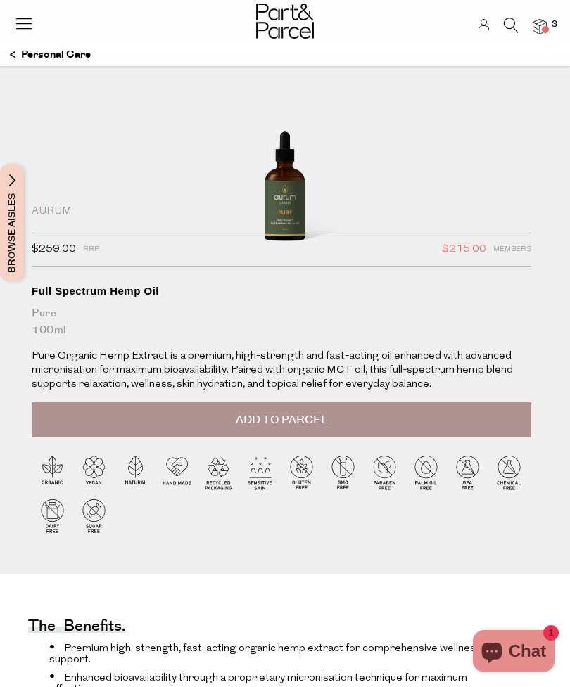
click at [510, 27] on icon at bounding box center [511, 25] width 15 height 15
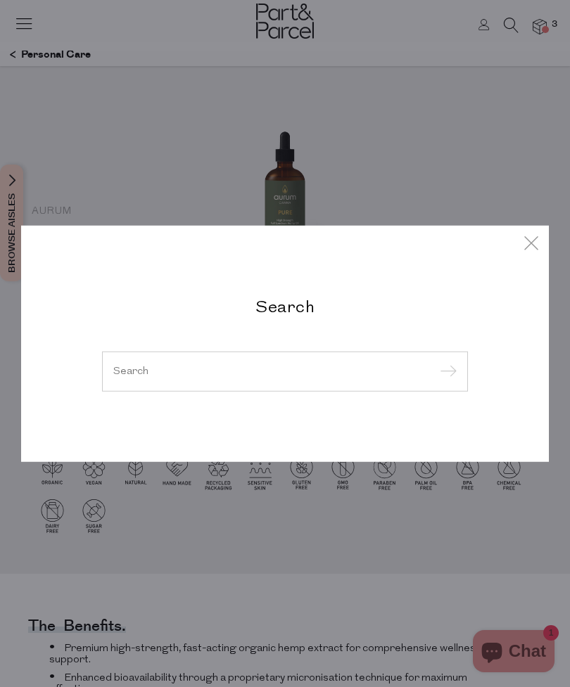
click at [284, 366] on input "search" at bounding box center [284, 371] width 343 height 11
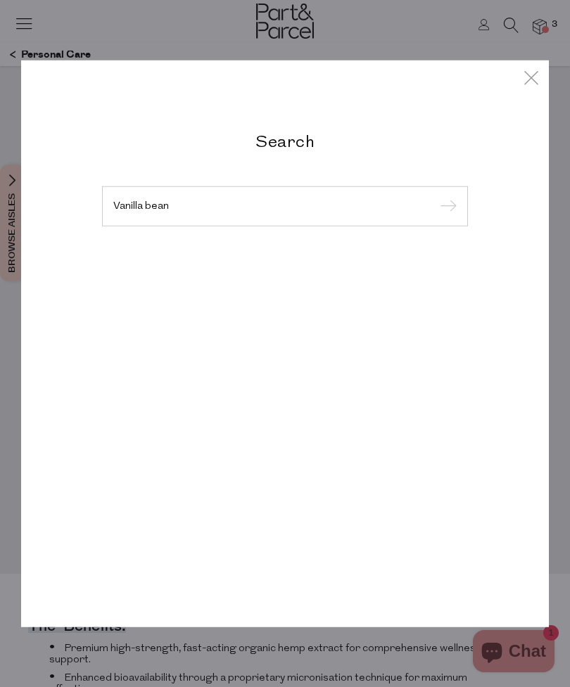
type input "Vanilla bean"
click at [445, 207] on input "submit" at bounding box center [445, 206] width 21 height 21
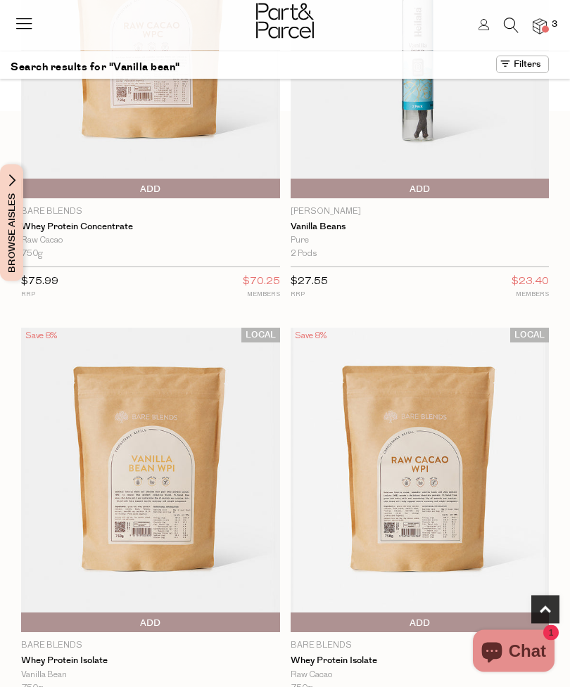
scroll to position [591, 0]
click at [113, 513] on img at bounding box center [150, 480] width 259 height 305
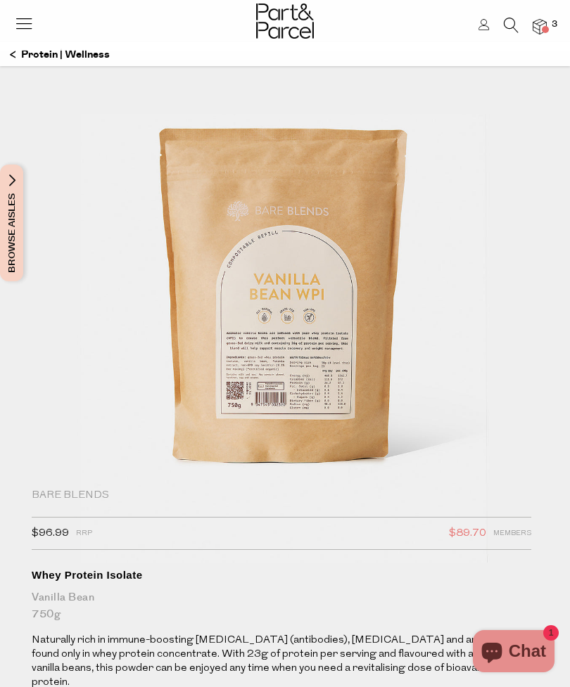
scroll to position [4, 0]
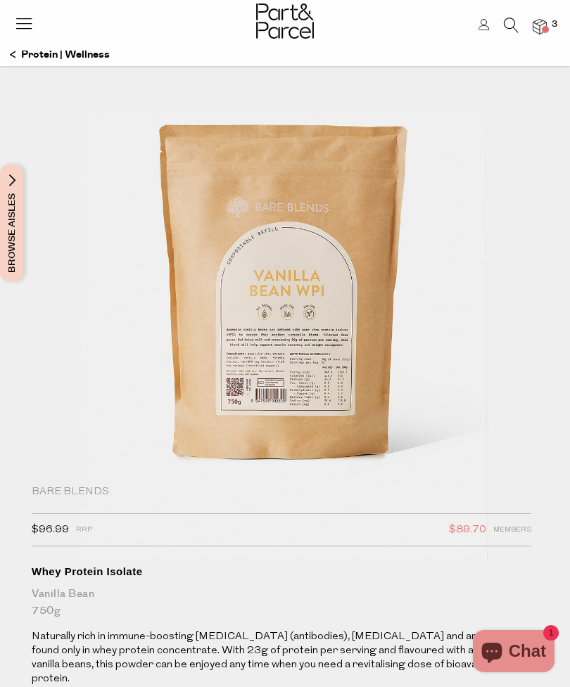
click at [31, 53] on p "Protein | Wellness" at bounding box center [60, 55] width 100 height 24
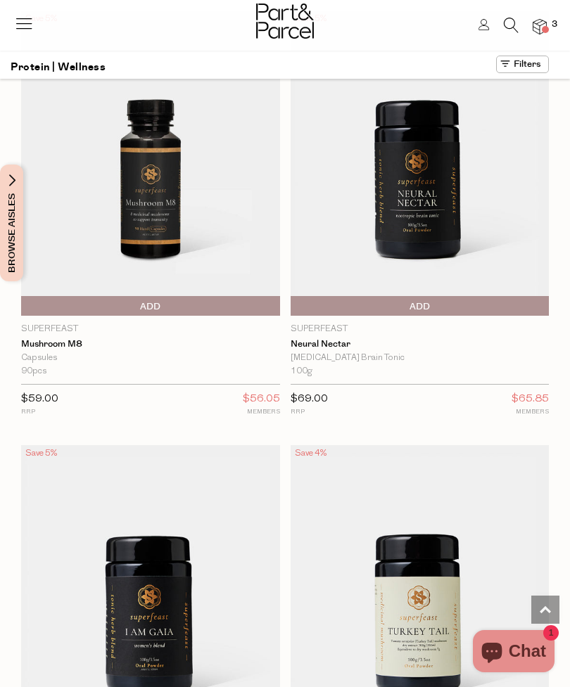
scroll to position [6131, 0]
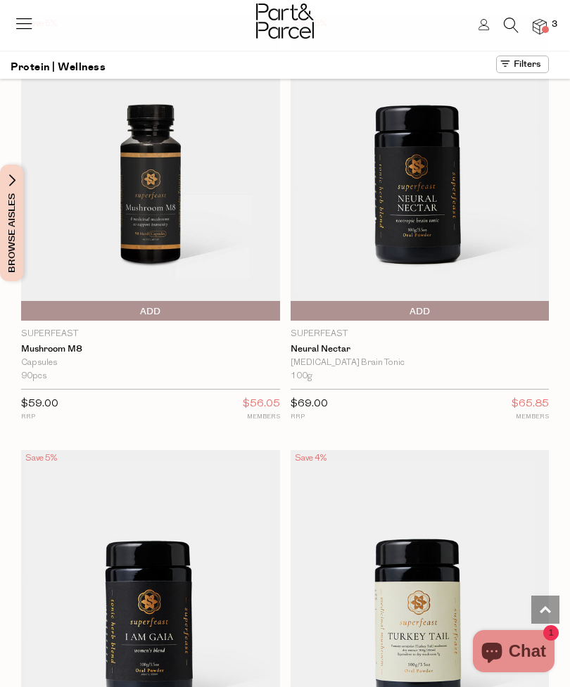
click at [509, 35] on link at bounding box center [511, 29] width 15 height 15
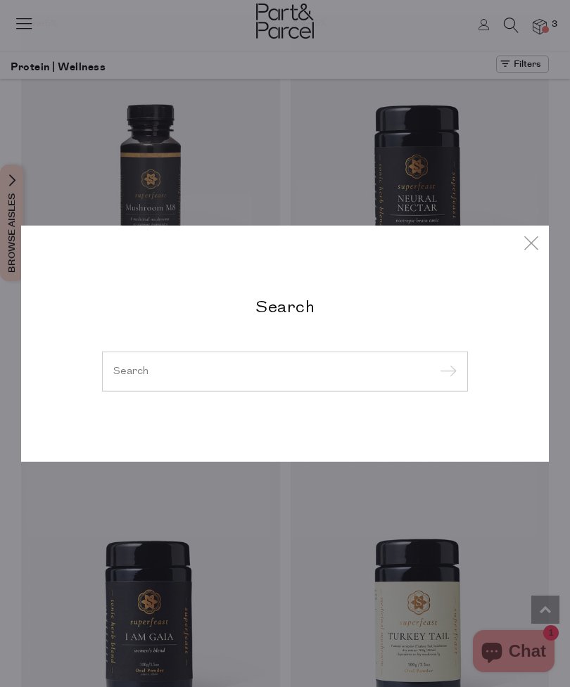
click at [395, 374] on input "search" at bounding box center [284, 371] width 343 height 11
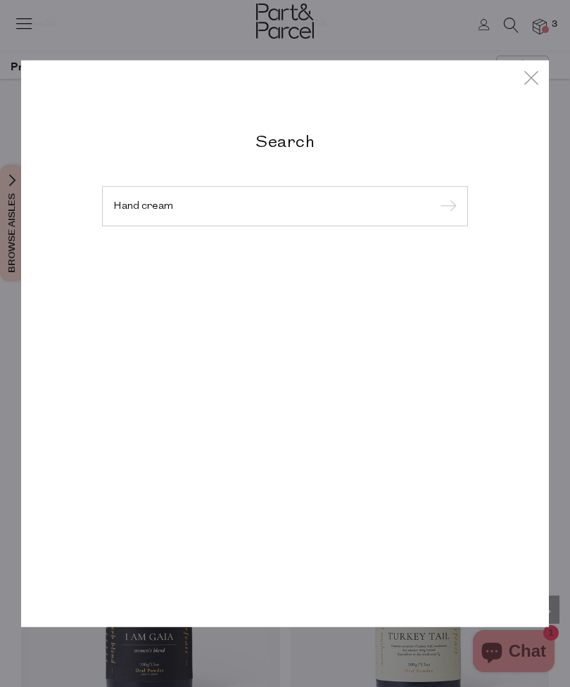
type input "Hand cream"
click at [445, 207] on input "submit" at bounding box center [445, 206] width 21 height 21
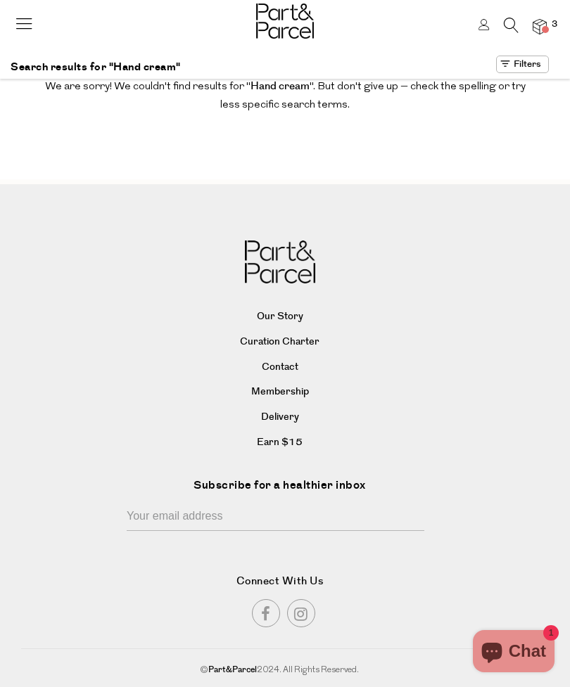
click at [515, 34] on link at bounding box center [511, 29] width 15 height 15
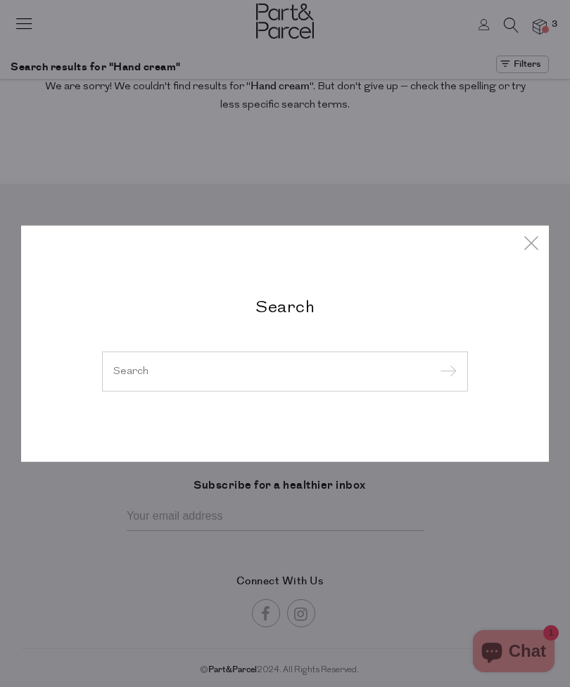
click at [359, 370] on input "search" at bounding box center [284, 371] width 343 height 11
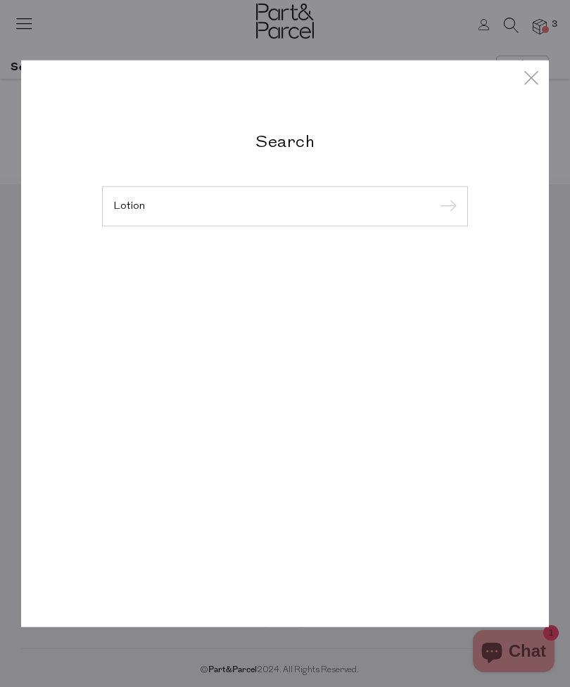
type input "Lotion"
click at [445, 207] on input "submit" at bounding box center [445, 206] width 21 height 21
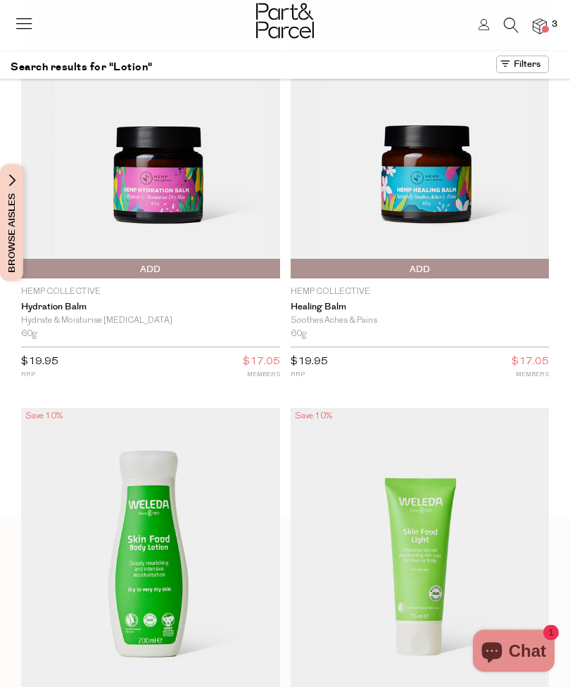
scroll to position [76, 0]
click at [228, 258] on img at bounding box center [150, 125] width 259 height 305
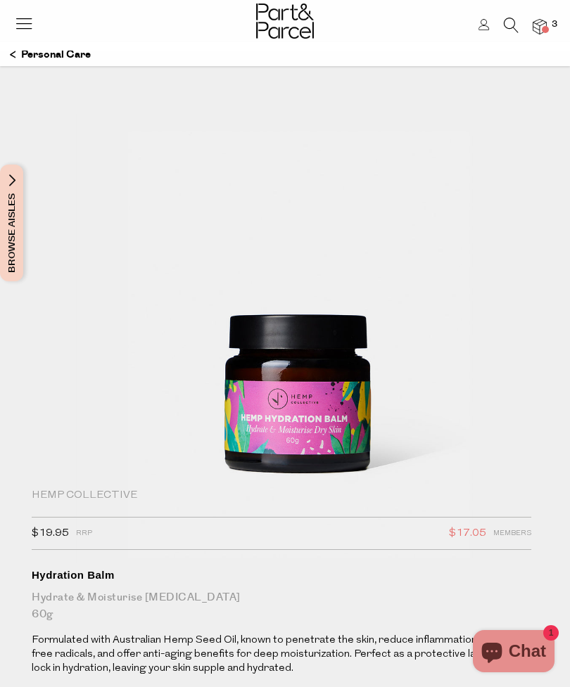
click at [79, 51] on p "Personal Care" at bounding box center [50, 55] width 81 height 24
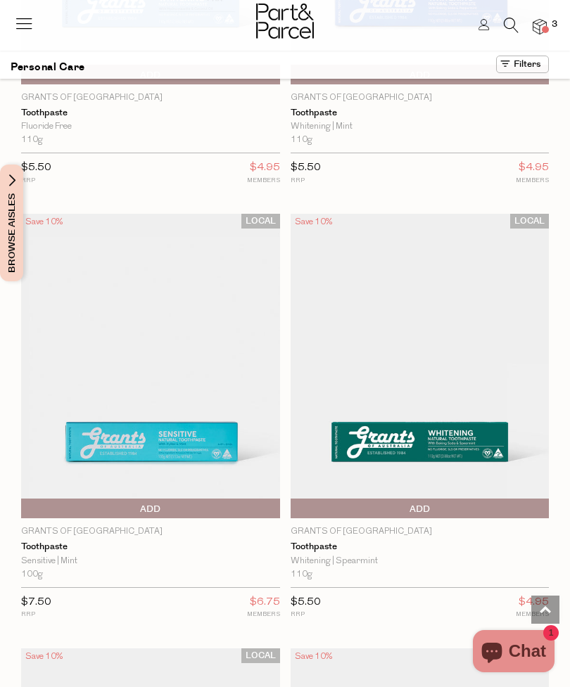
scroll to position [6425, 0]
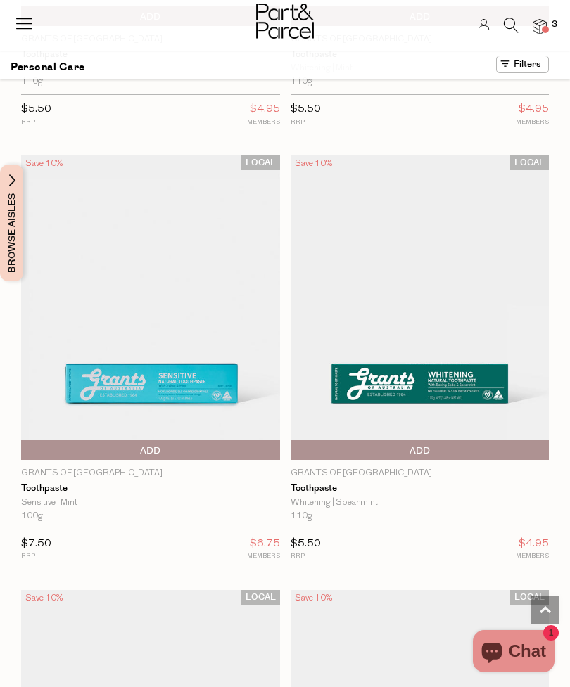
click at [369, 440] on span "Add To Parcel" at bounding box center [420, 450] width 252 height 21
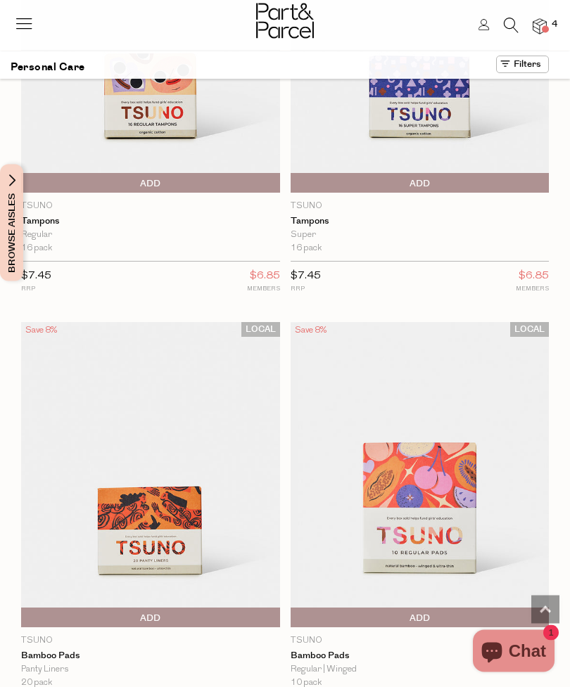
scroll to position [9736, 0]
click at [248, 608] on span "Add To Parcel" at bounding box center [151, 618] width 252 height 21
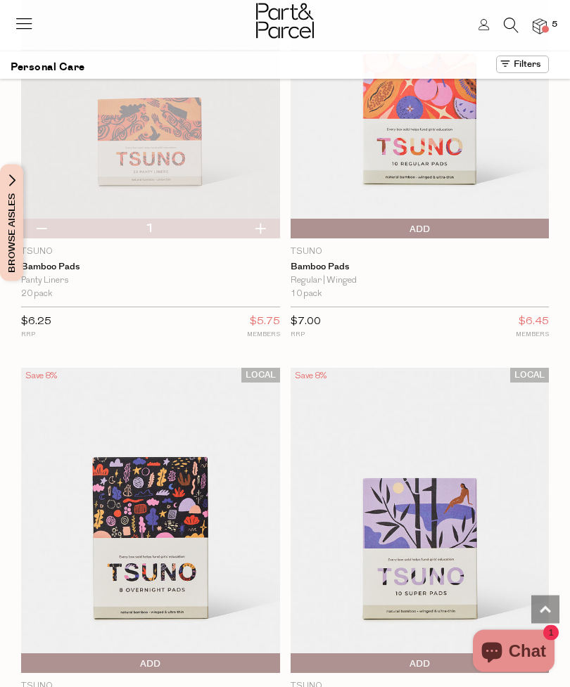
scroll to position [10128, 0]
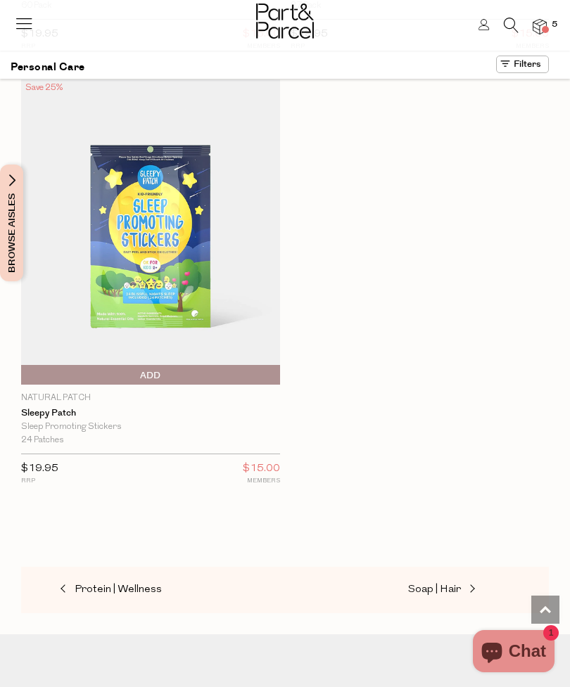
scroll to position [19562, 0]
click at [462, 584] on span at bounding box center [471, 589] width 20 height 11
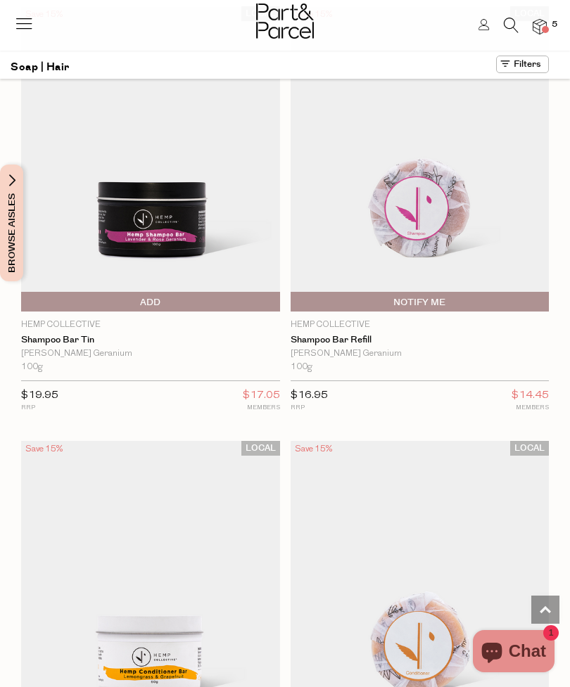
scroll to position [8876, 0]
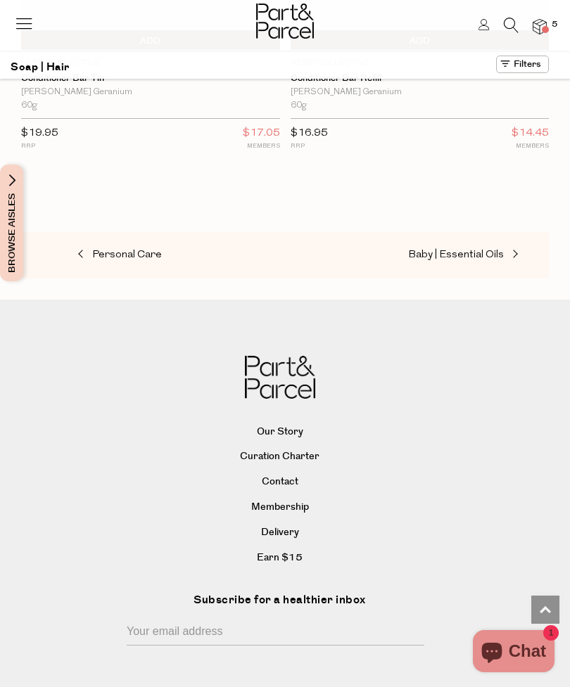
click at [504, 250] on span at bounding box center [514, 255] width 20 height 11
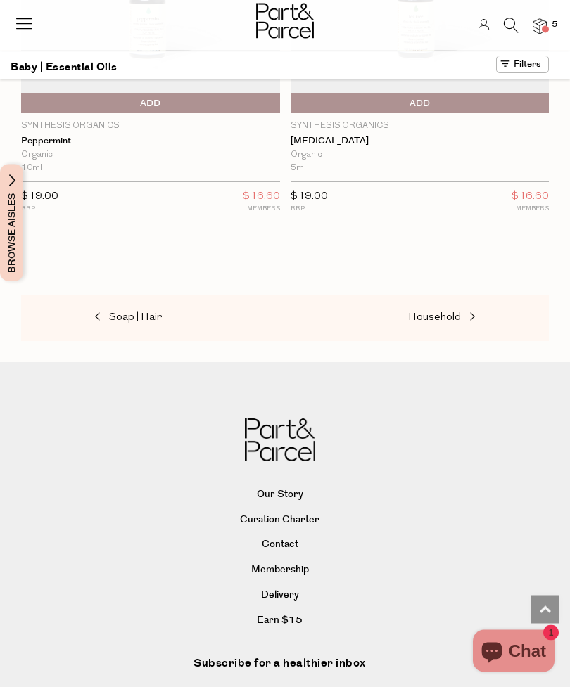
scroll to position [3296, 0]
click at [450, 312] on span "Household" at bounding box center [434, 317] width 53 height 11
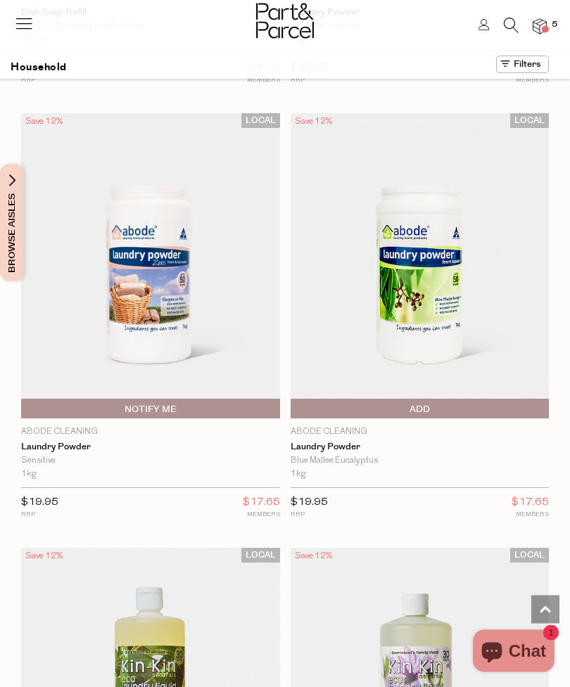
scroll to position [8224, 0]
click at [432, 246] on img at bounding box center [420, 265] width 259 height 305
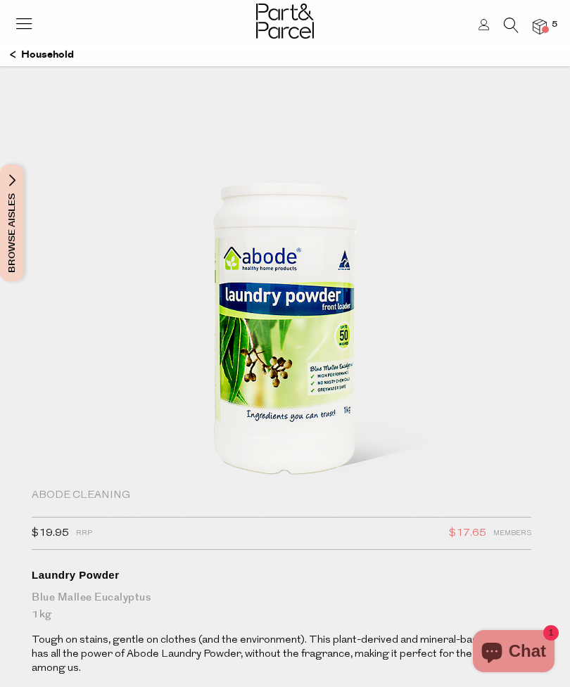
click at [537, 34] on img at bounding box center [540, 27] width 14 height 16
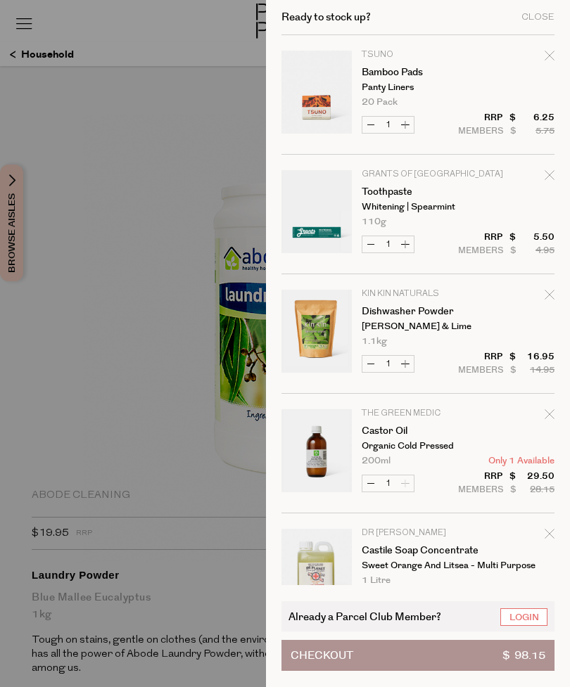
click at [547, 57] on icon "Remove Bamboo Pads" at bounding box center [550, 56] width 10 height 10
type input "Add Membership"
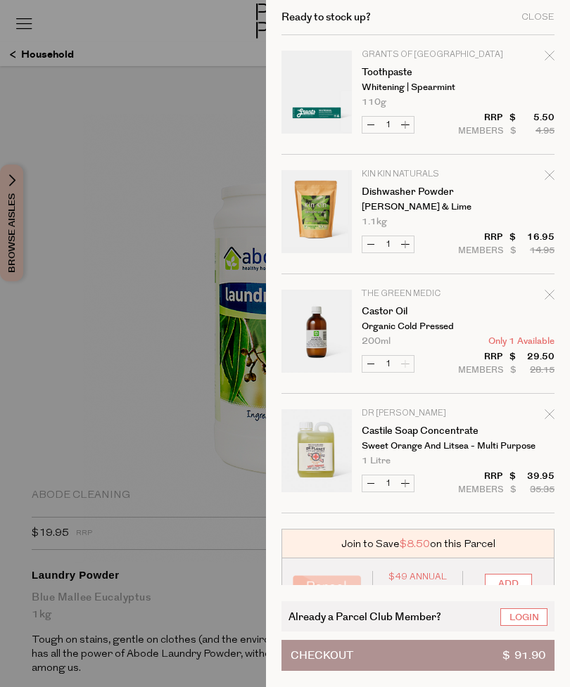
click at [185, 92] on div at bounding box center [285, 343] width 570 height 687
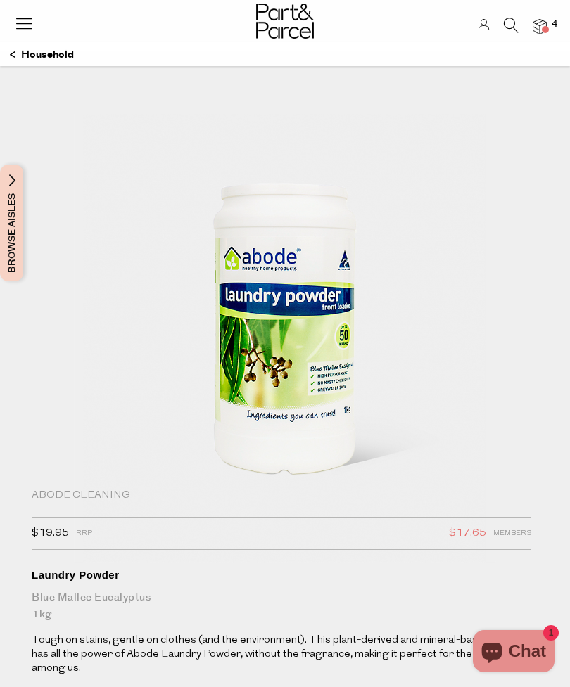
click at [27, 28] on icon at bounding box center [24, 23] width 20 height 20
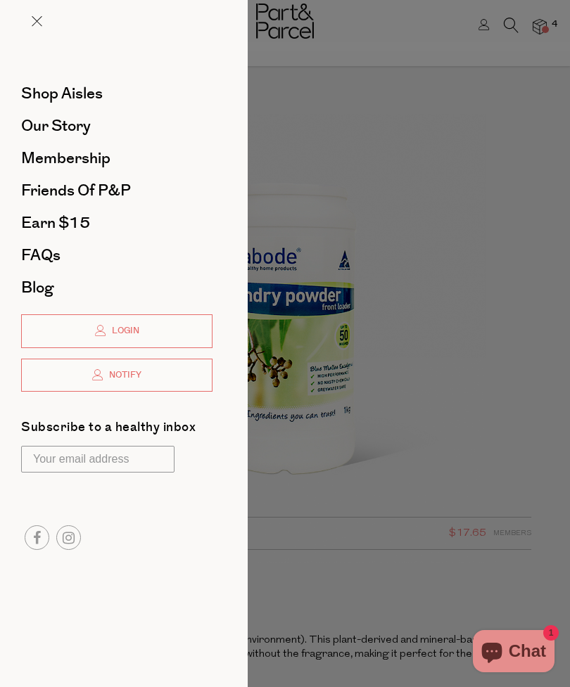
click at [88, 223] on span "Earn $15" at bounding box center [55, 223] width 69 height 23
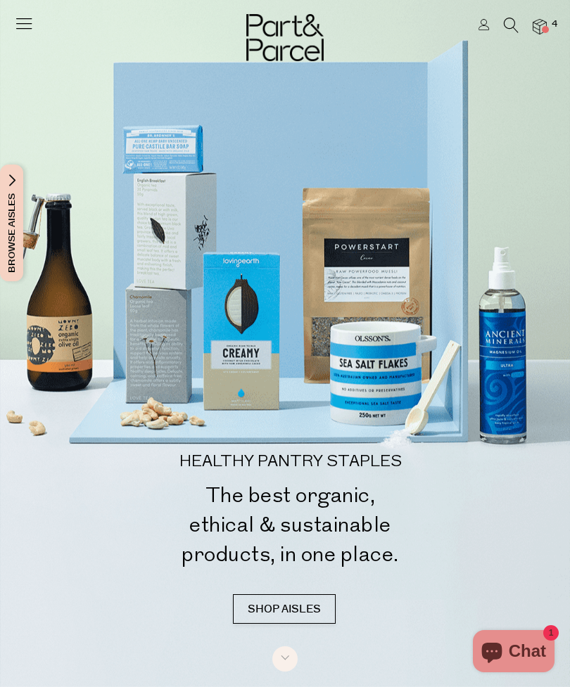
click at [518, 29] on icon at bounding box center [511, 25] width 15 height 15
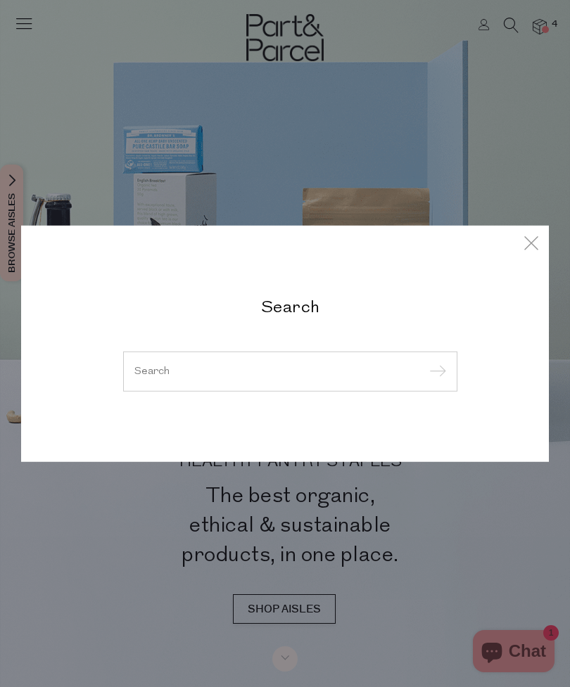
click at [306, 374] on input "search" at bounding box center [290, 371] width 312 height 11
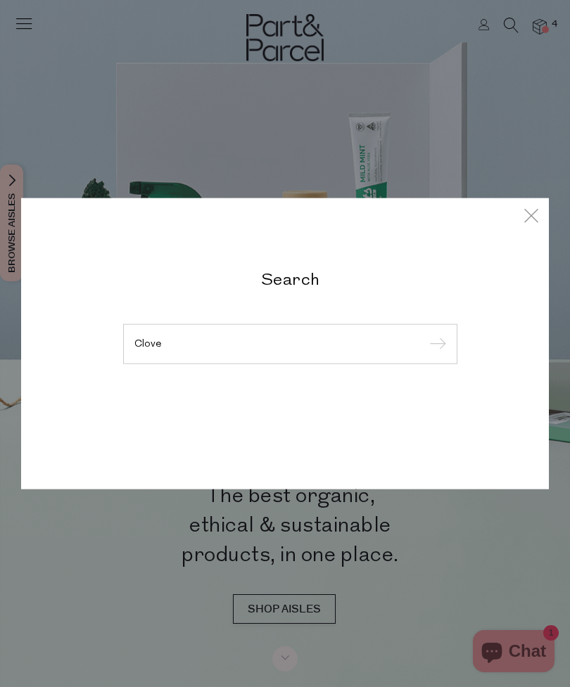
type input "Clove"
click at [435, 334] on input "submit" at bounding box center [435, 344] width 21 height 21
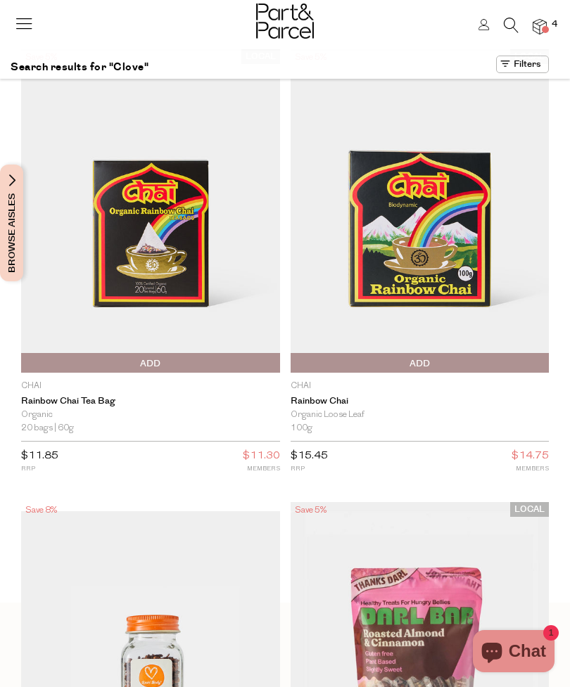
click at [510, 27] on icon at bounding box center [511, 25] width 15 height 15
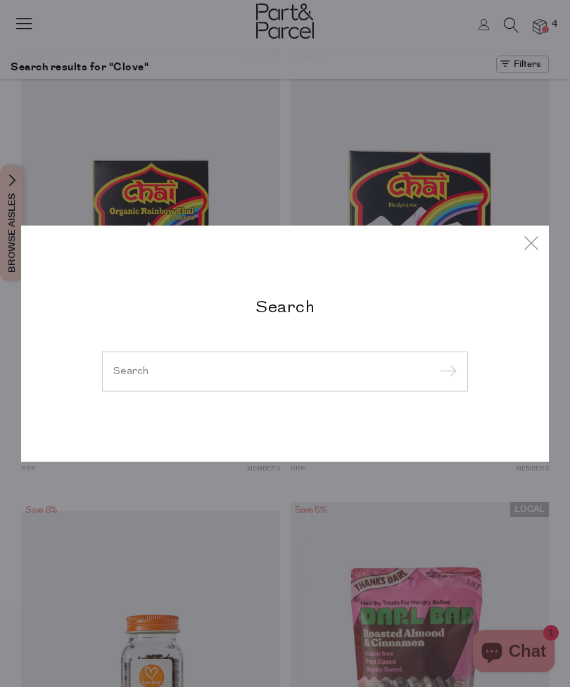
click at [393, 371] on input "search" at bounding box center [284, 371] width 343 height 11
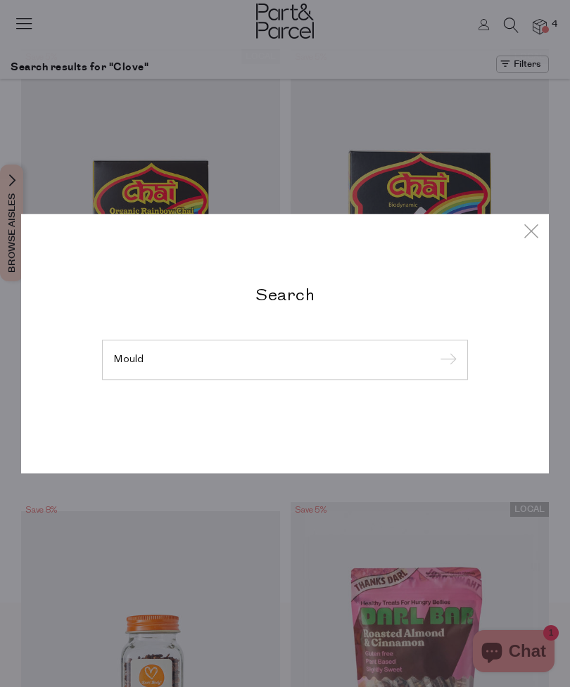
type input "Mould"
click at [445, 350] on input "submit" at bounding box center [445, 360] width 21 height 21
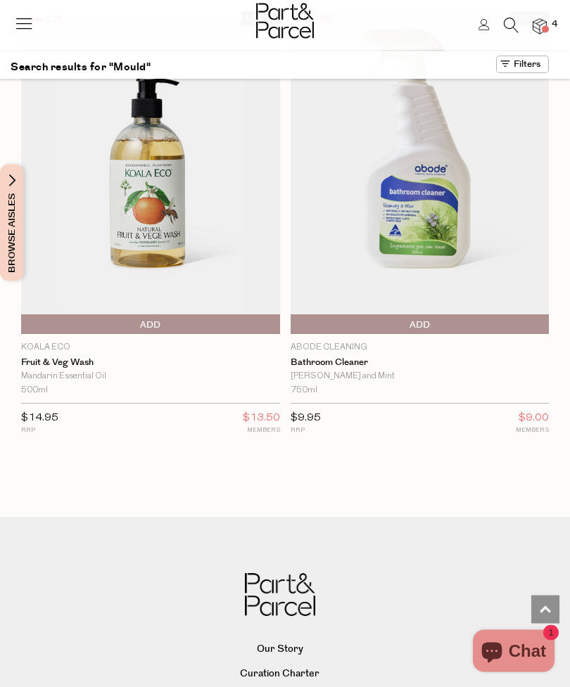
scroll to position [908, 0]
click at [435, 229] on img at bounding box center [420, 172] width 259 height 323
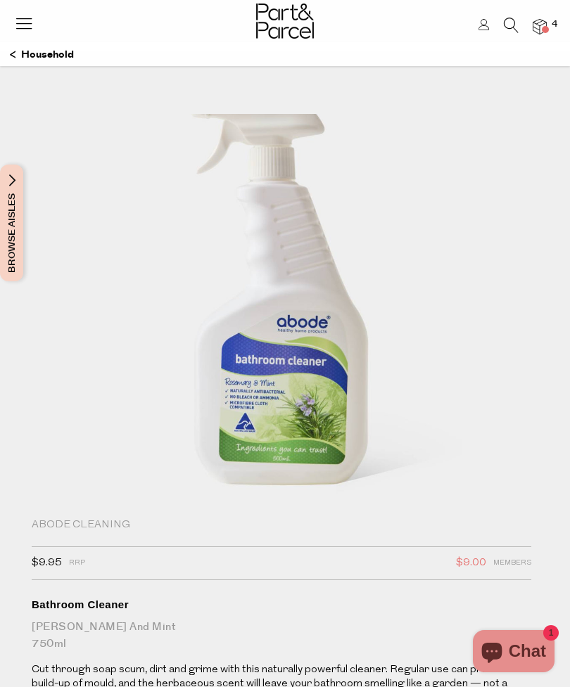
click at [511, 25] on icon at bounding box center [511, 25] width 15 height 15
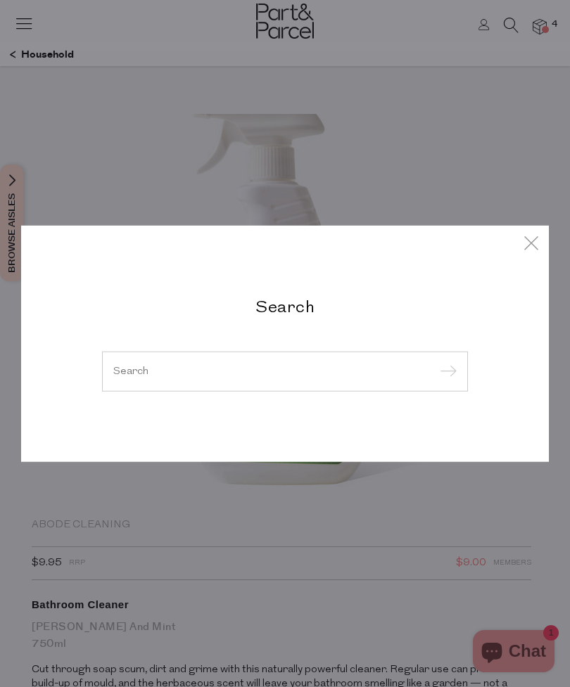
click at [128, 370] on input "search" at bounding box center [284, 371] width 343 height 11
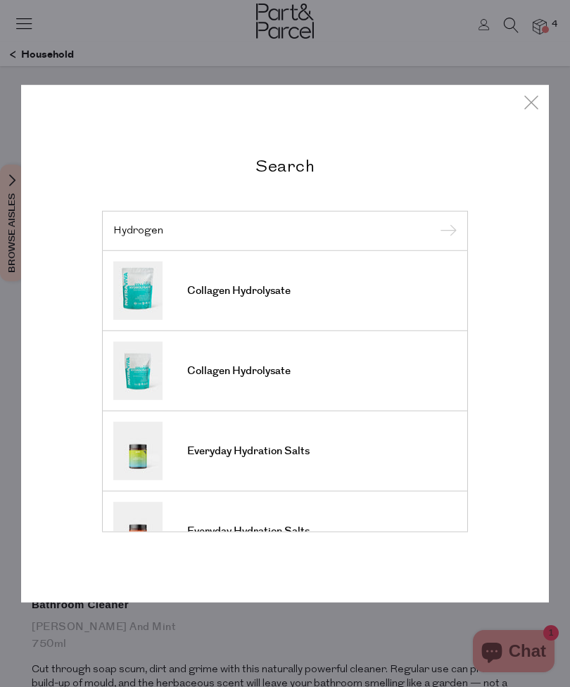
type input "Hydrogen"
click at [445, 231] on input "submit" at bounding box center [445, 231] width 21 height 21
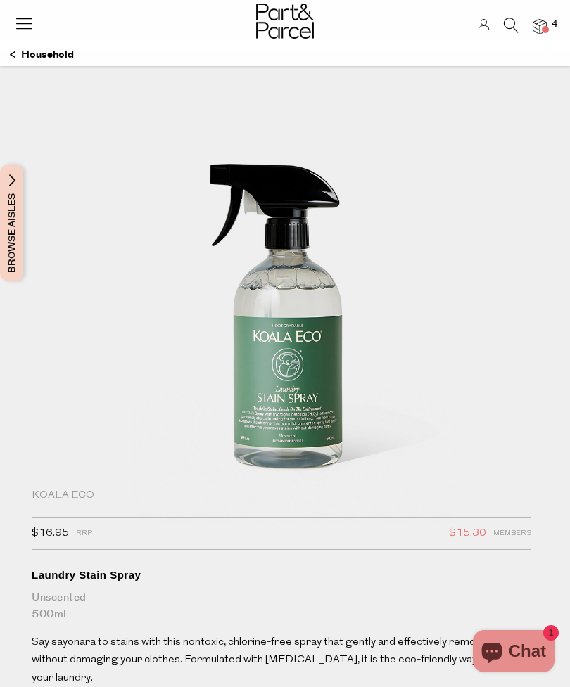
click at [515, 25] on icon at bounding box center [511, 25] width 15 height 15
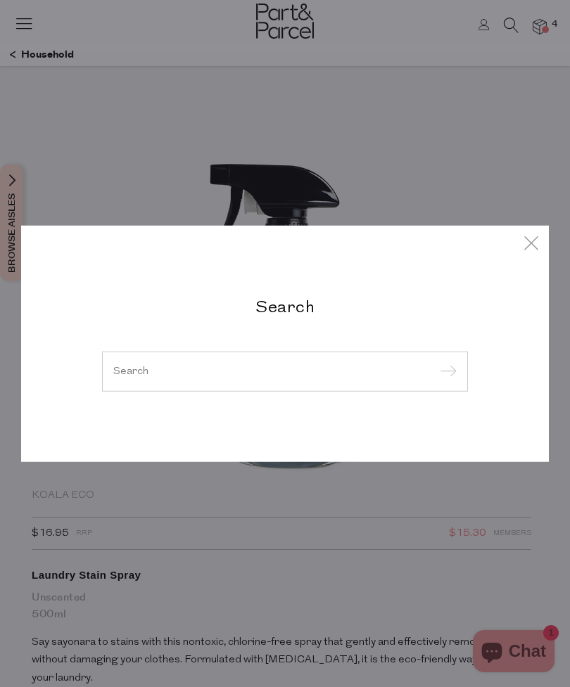
click at [369, 359] on div at bounding box center [285, 371] width 366 height 41
click at [129, 374] on input "search" at bounding box center [284, 371] width 343 height 11
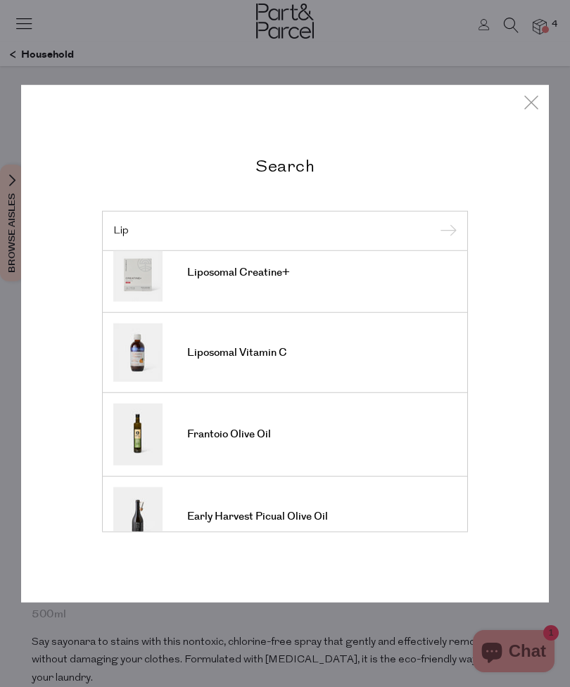
scroll to position [424, 0]
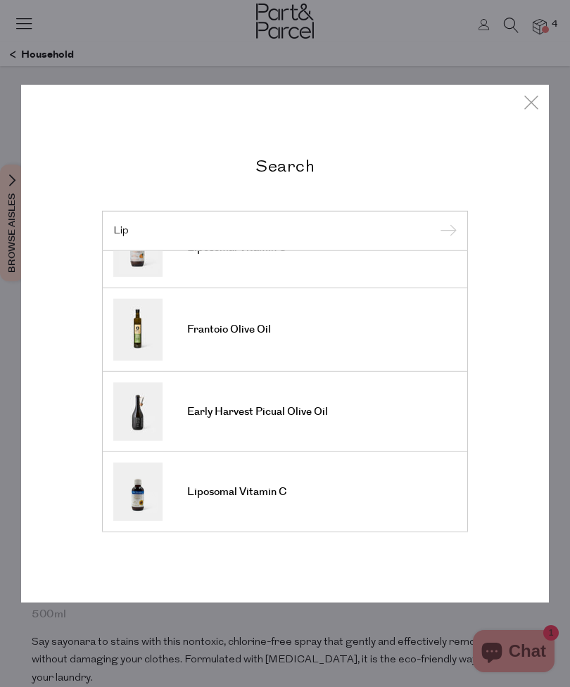
type input "Lip"
click at [471, 355] on div "Search Lip Skin Food Lip Balm Organic Olive Oil Frantoio Olive Oil Organic Oliv…" at bounding box center [284, 344] width 387 height 378
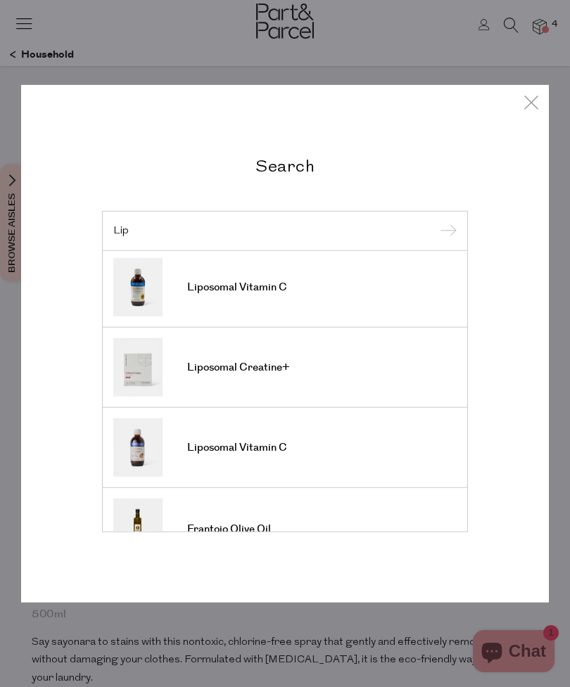
scroll to position [329, 0]
click at [282, 454] on link "Liposomal Vitamin C" at bounding box center [284, 446] width 343 height 58
